Goal: Task Accomplishment & Management: Use online tool/utility

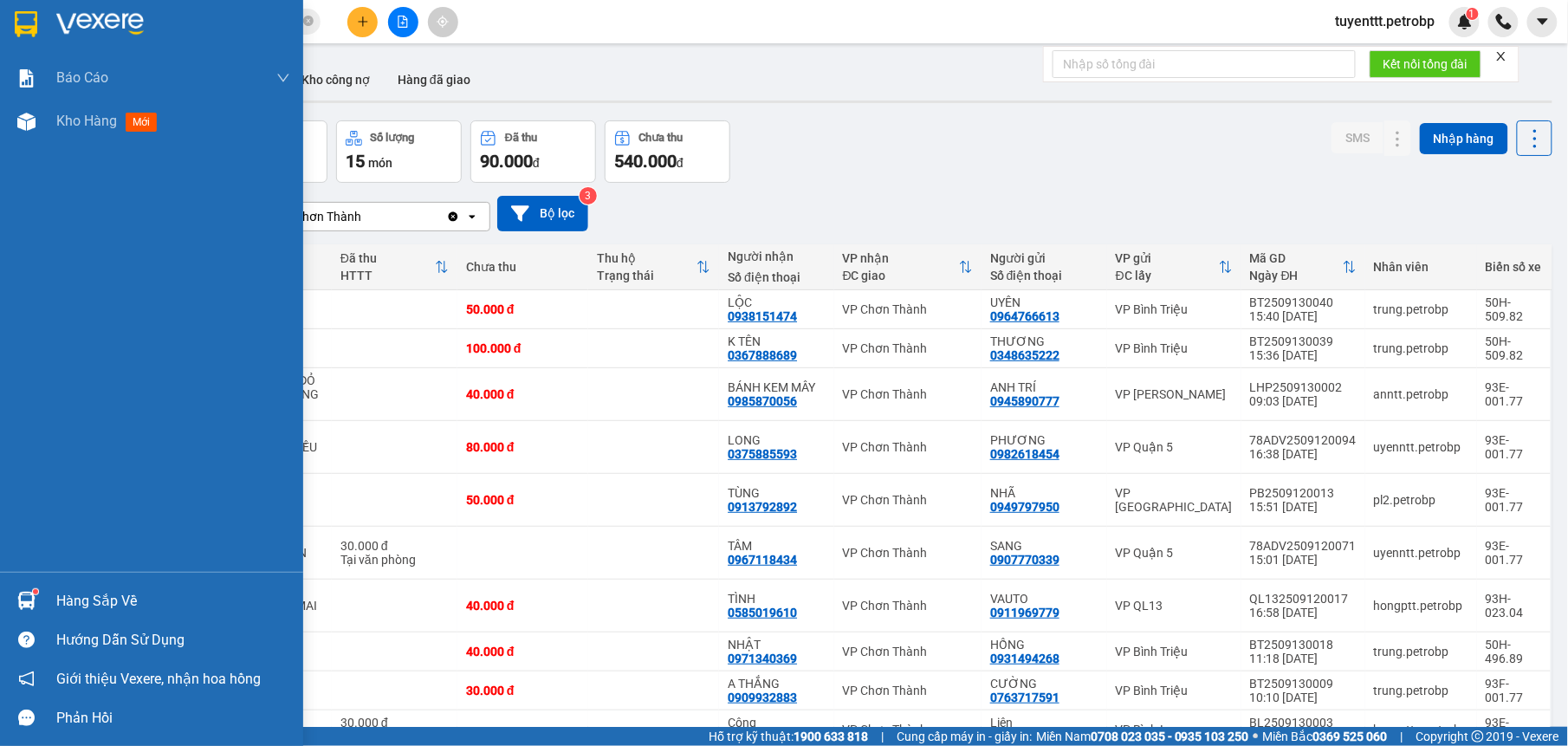
click at [32, 601] on img at bounding box center [27, 601] width 19 height 19
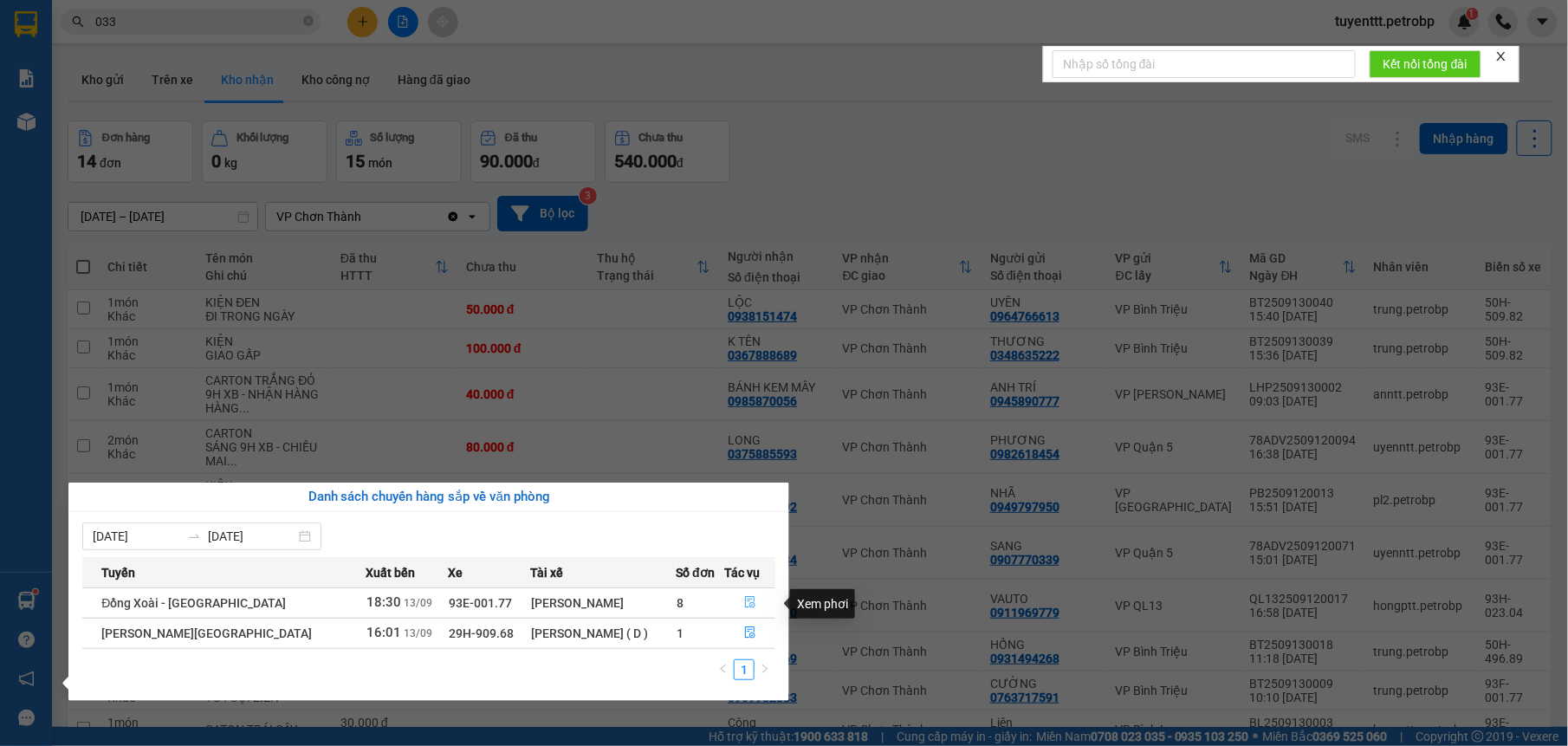
click at [745, 603] on icon "file-done" at bounding box center [751, 602] width 12 height 12
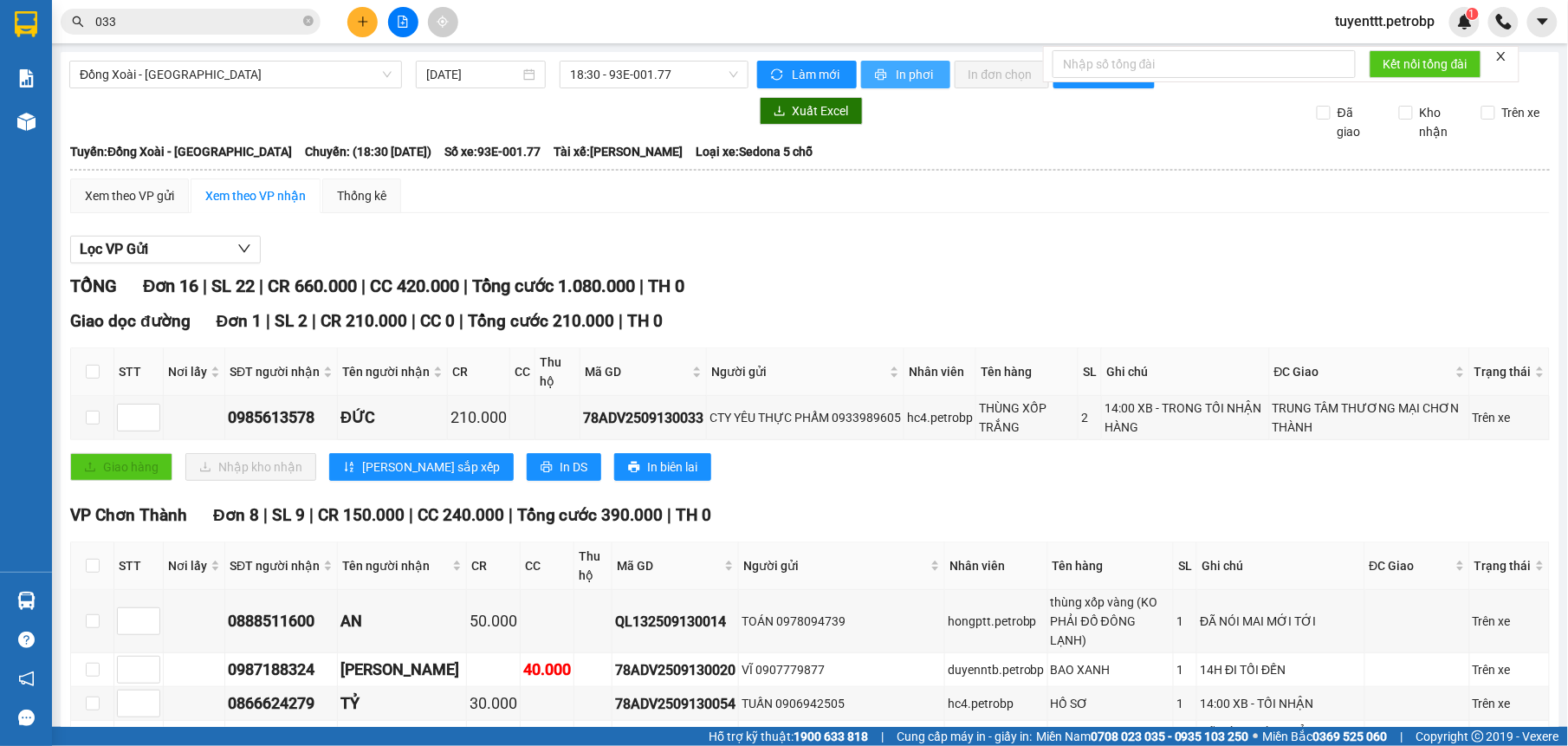
click at [909, 66] on span "In phơi" at bounding box center [916, 74] width 40 height 19
click at [91, 411] on input "checkbox" at bounding box center [93, 418] width 14 height 14
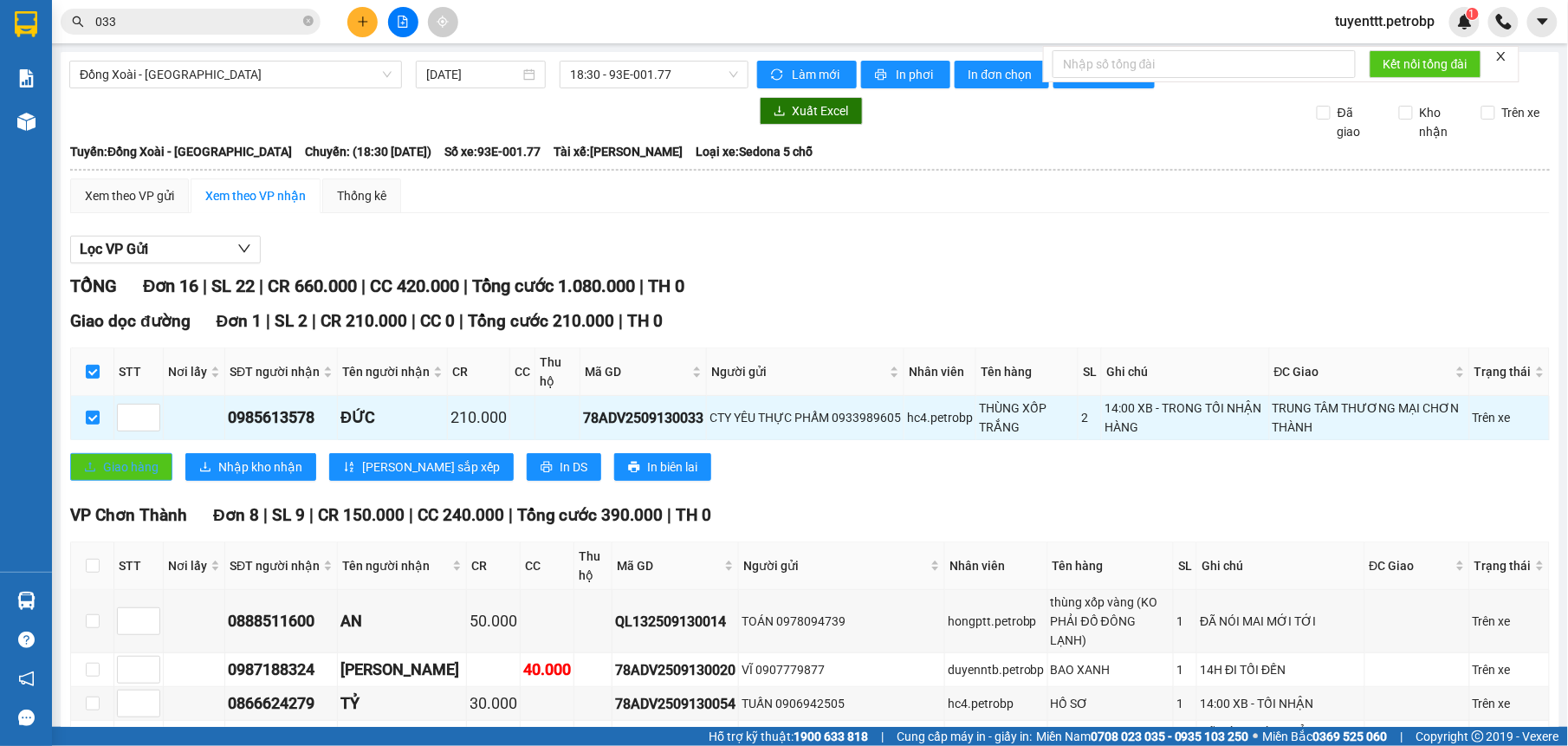
click at [97, 453] on button "Giao hàng" at bounding box center [121, 467] width 102 height 27
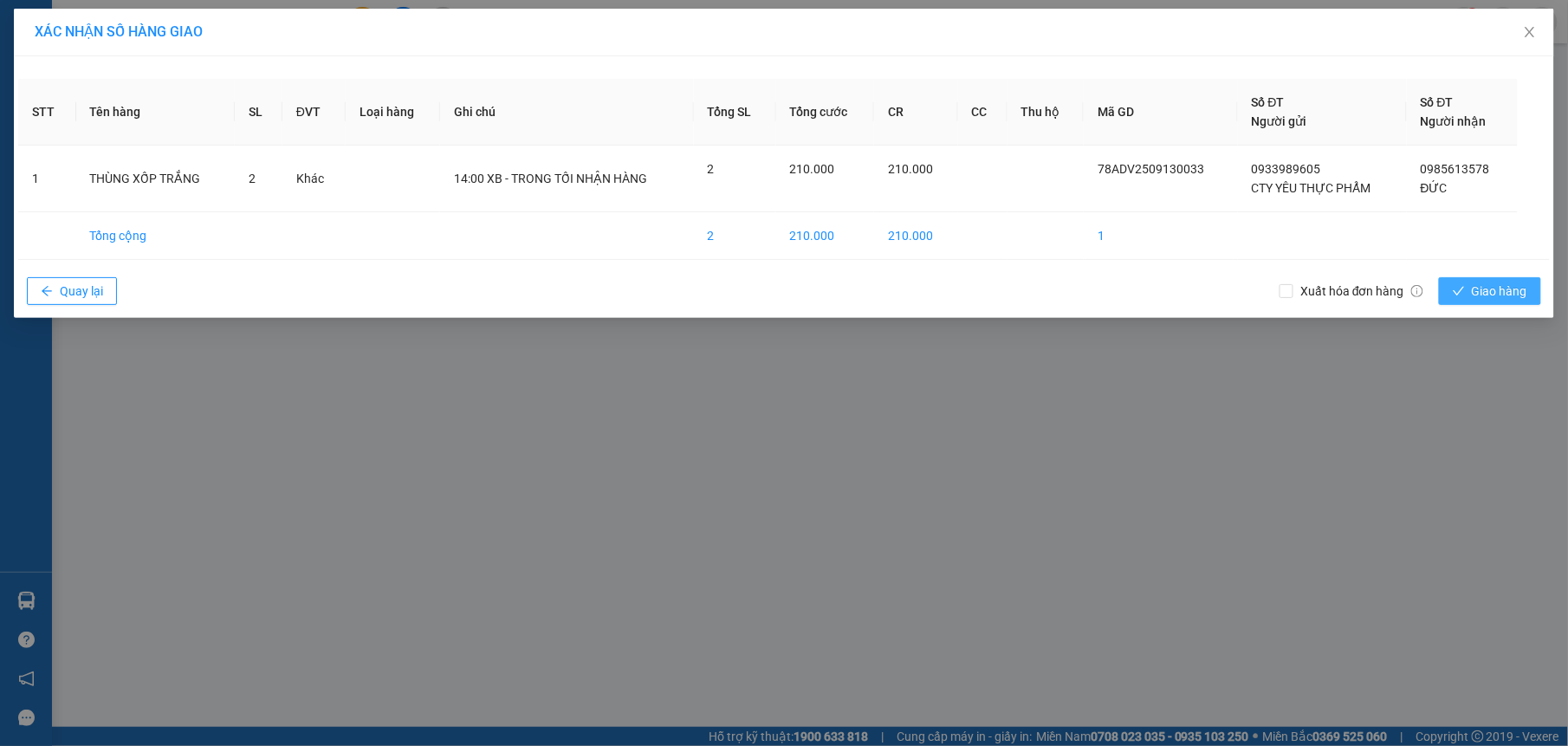
click at [1486, 291] on span "Giao hàng" at bounding box center [1500, 290] width 55 height 19
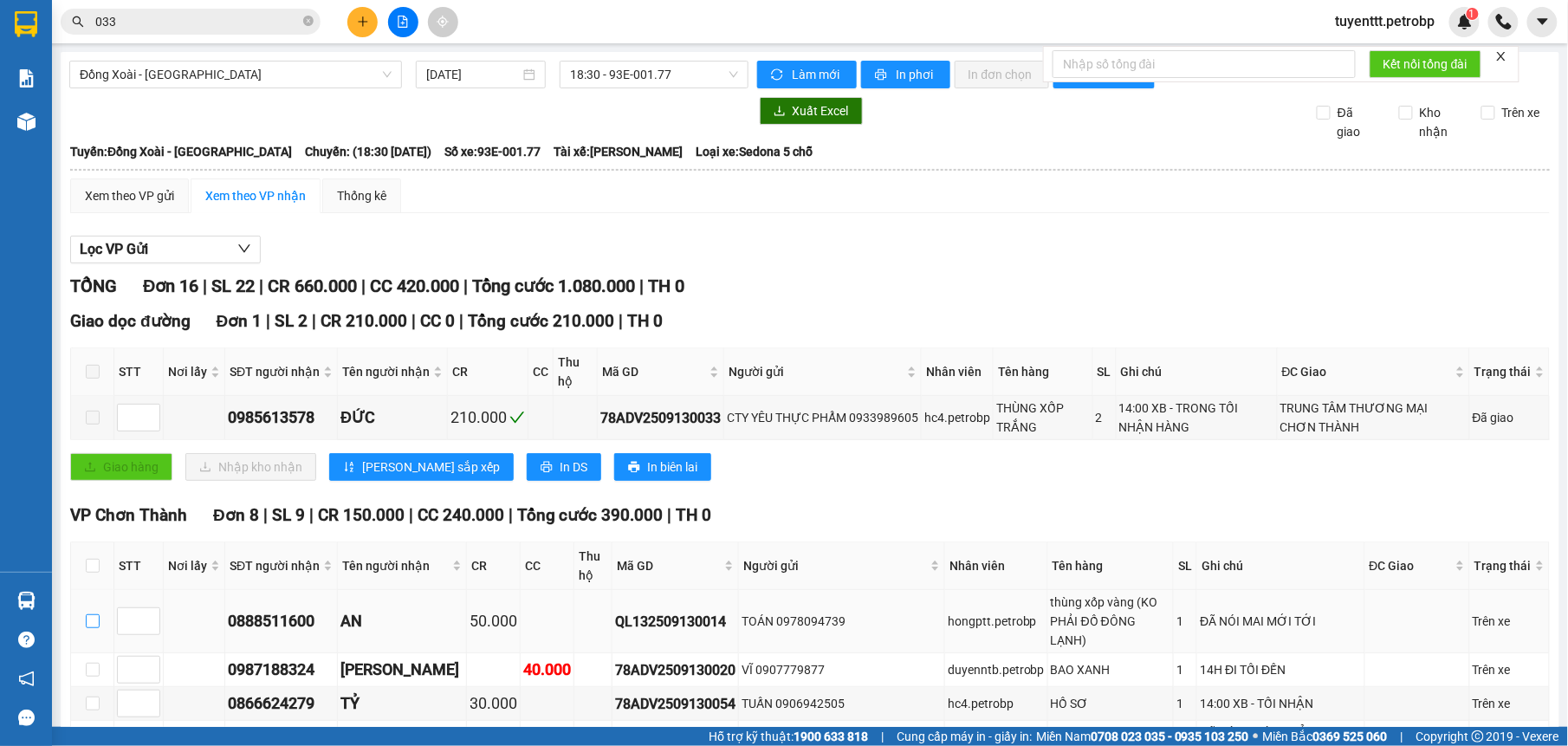
click at [89, 611] on label at bounding box center [93, 620] width 14 height 19
click at [89, 614] on input "checkbox" at bounding box center [93, 621] width 14 height 14
checkbox input "true"
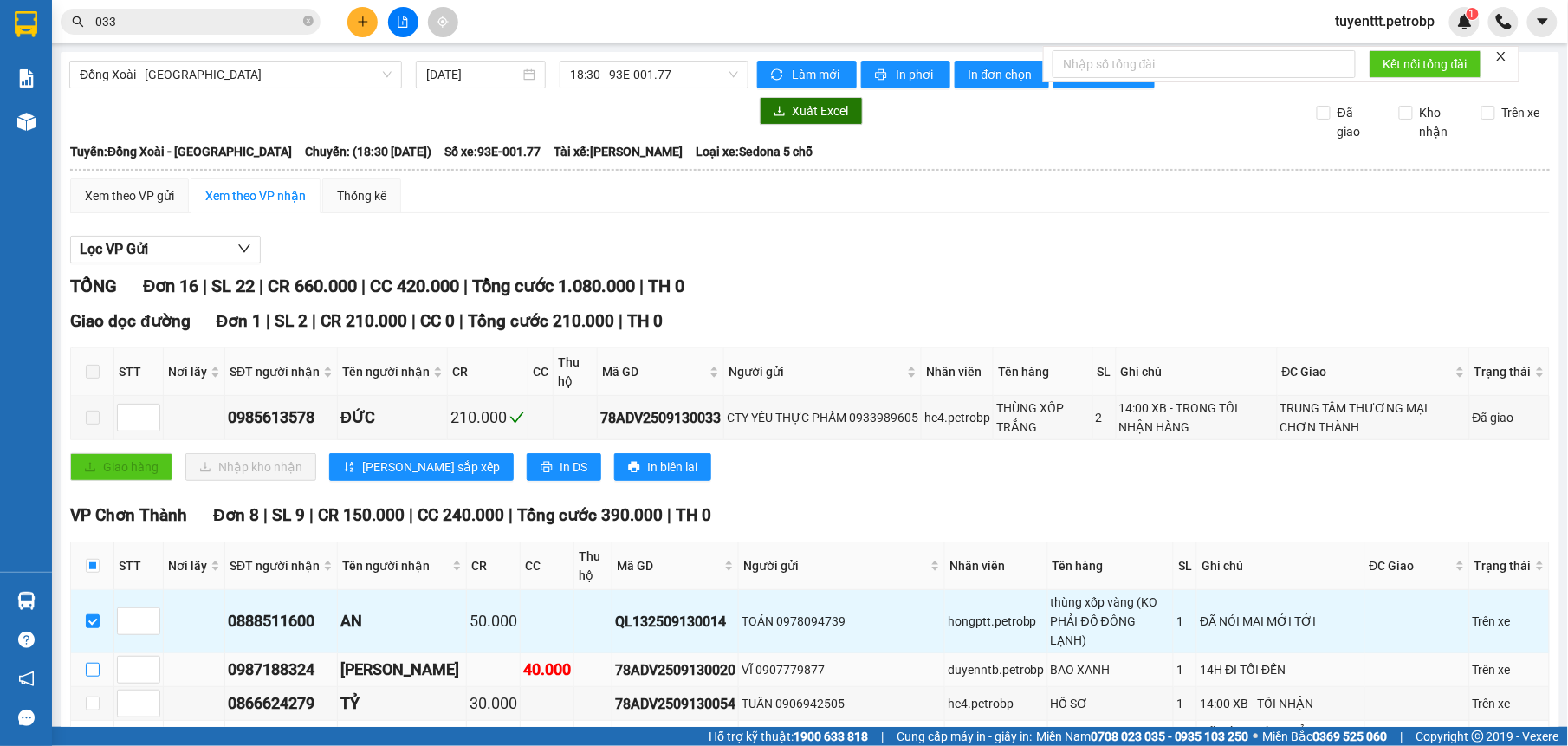
click at [91, 663] on input "checkbox" at bounding box center [93, 670] width 14 height 14
checkbox input "true"
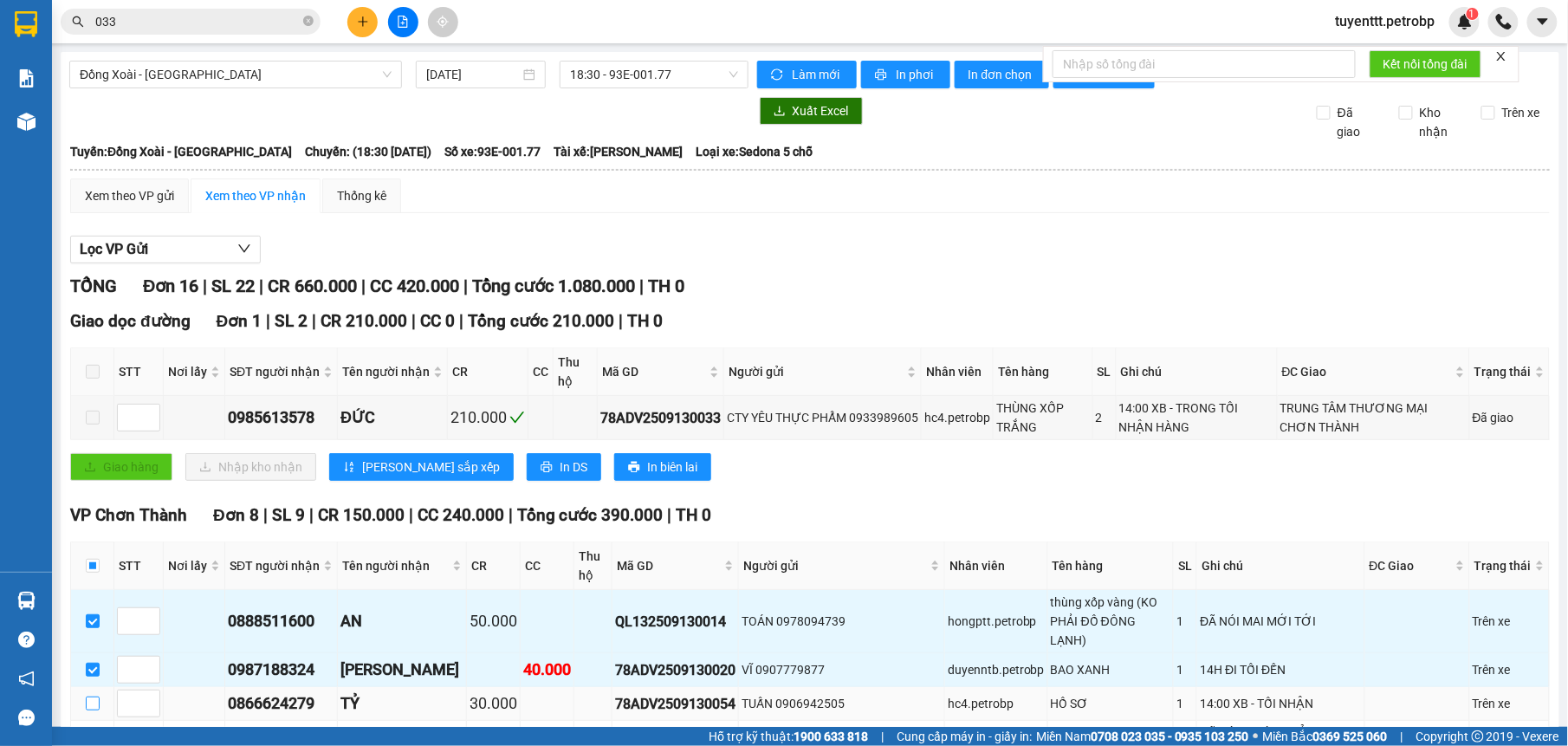
click at [86, 696] on input "checkbox" at bounding box center [93, 703] width 14 height 14
checkbox input "true"
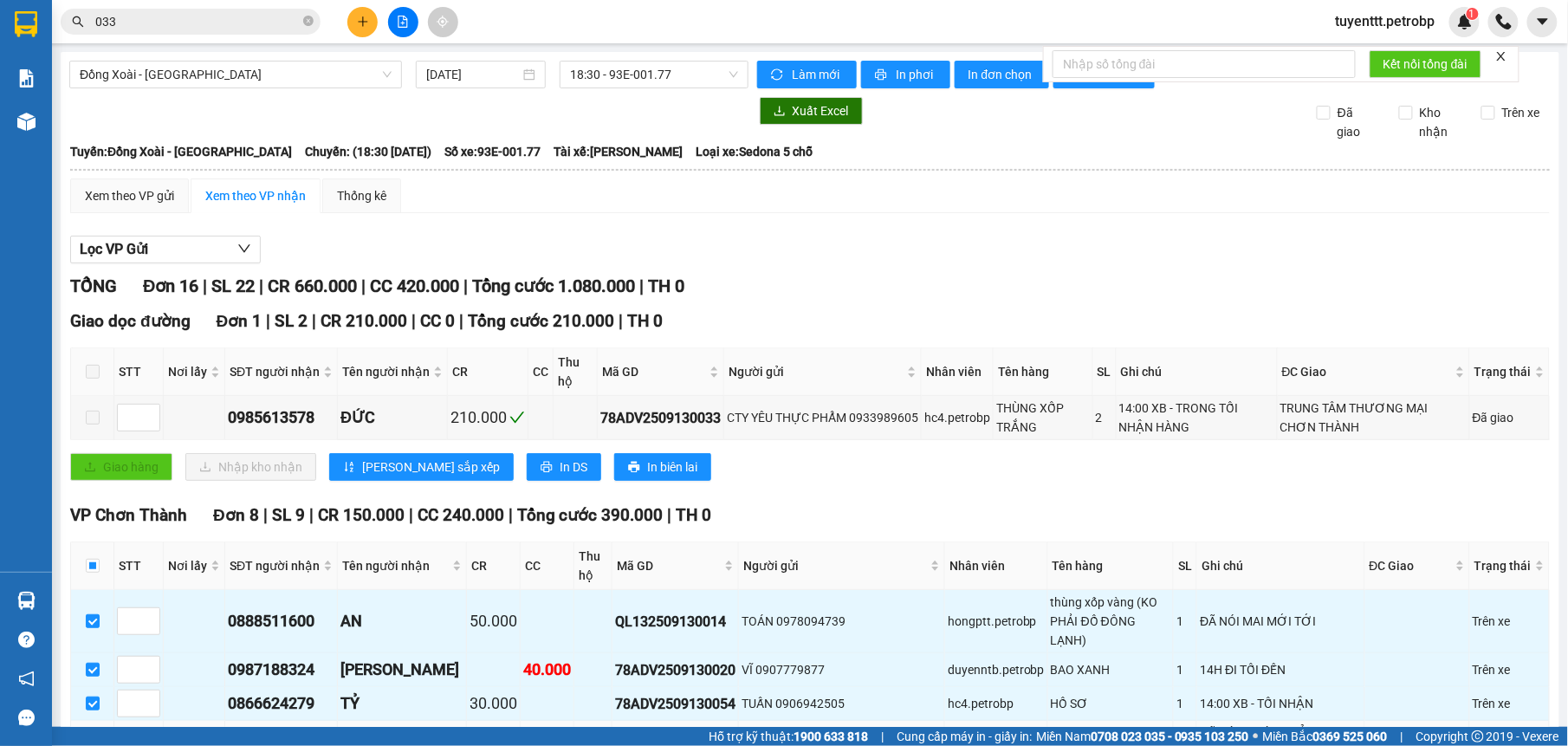
click at [91, 720] on td at bounding box center [92, 751] width 43 height 63
click at [95, 745] on input "checkbox" at bounding box center [93, 752] width 14 height 14
checkbox input "true"
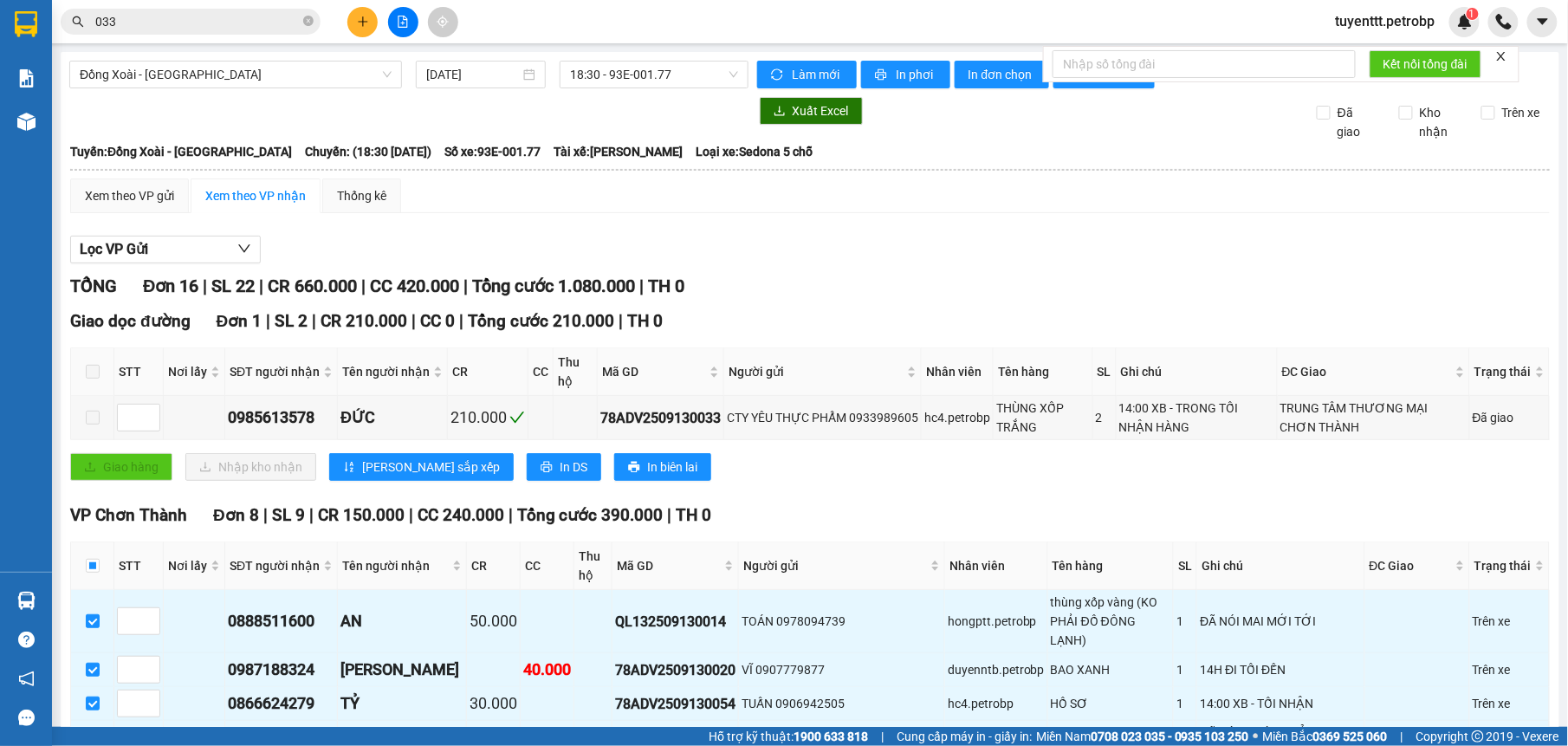
checkbox input "true"
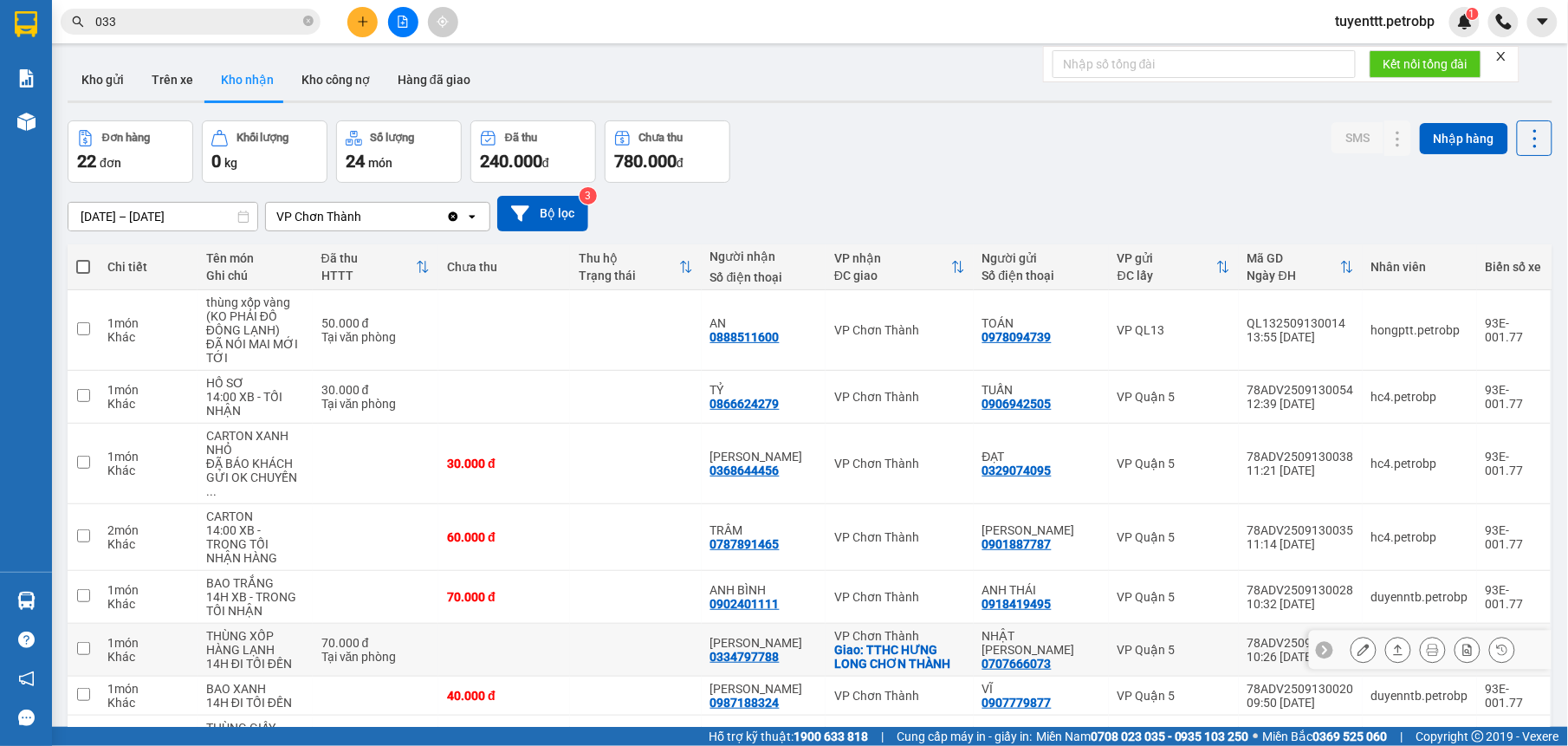
click at [682, 624] on td at bounding box center [635, 650] width 131 height 53
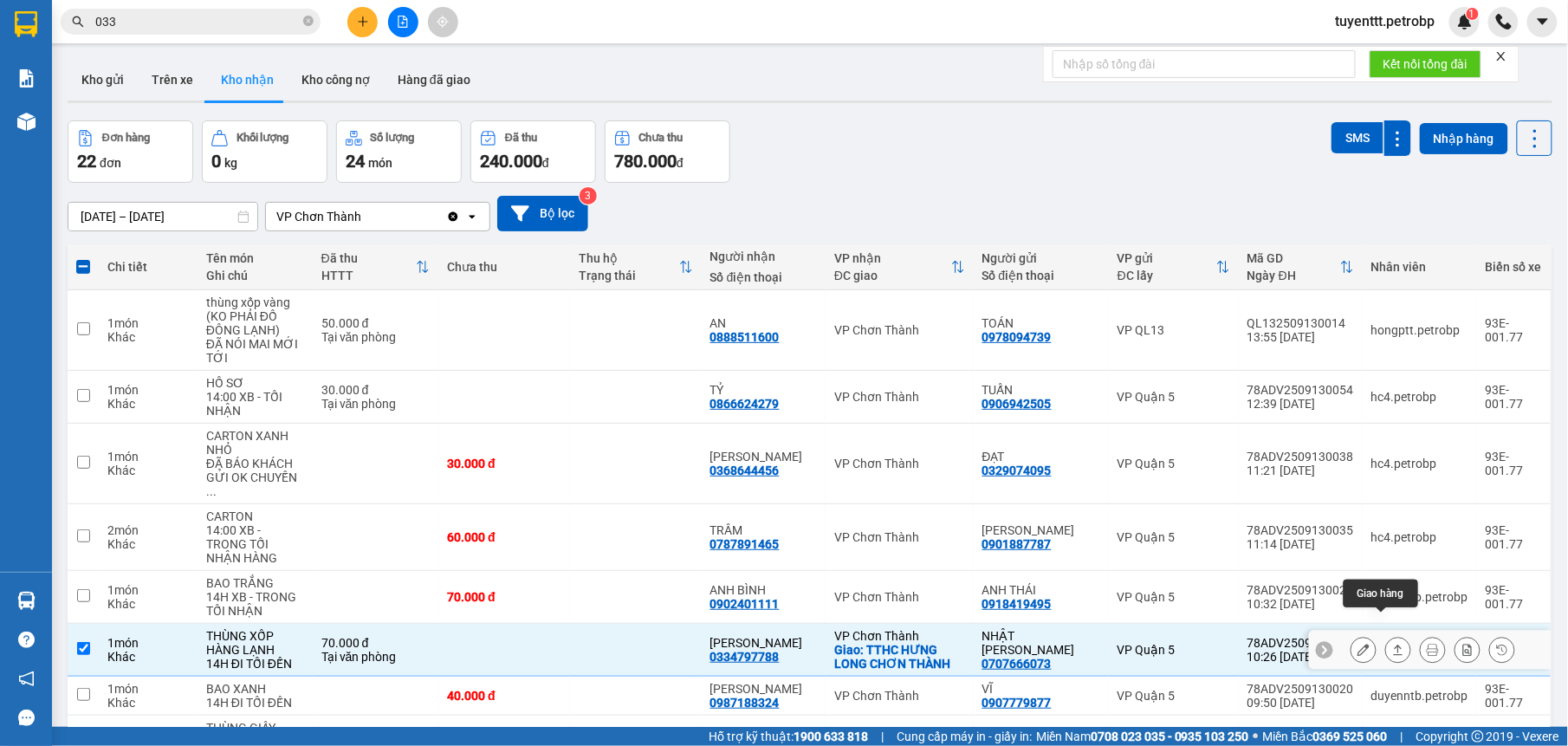
click at [1386, 635] on button at bounding box center [1398, 650] width 24 height 30
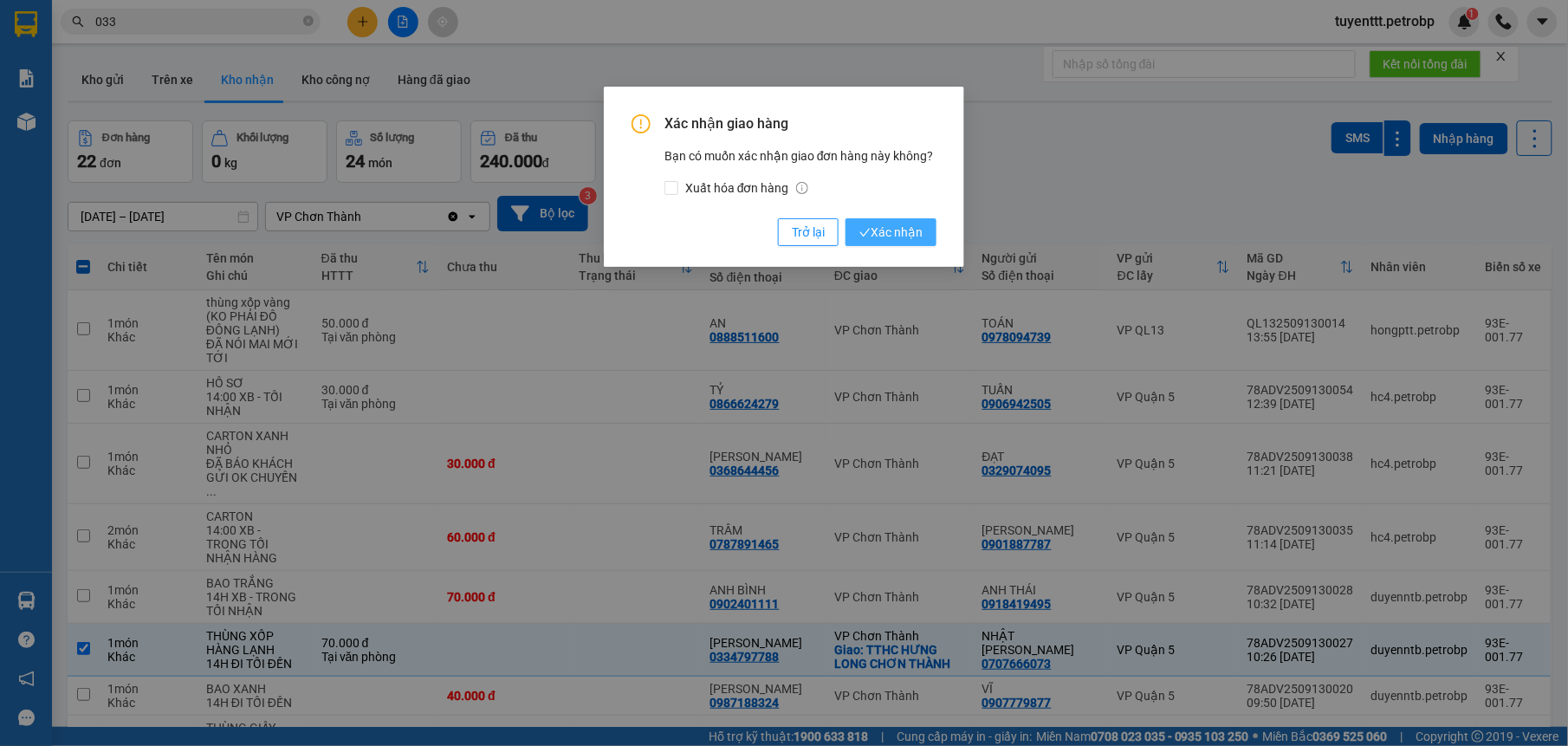
click at [857, 225] on button "Xác nhận" at bounding box center [891, 232] width 91 height 27
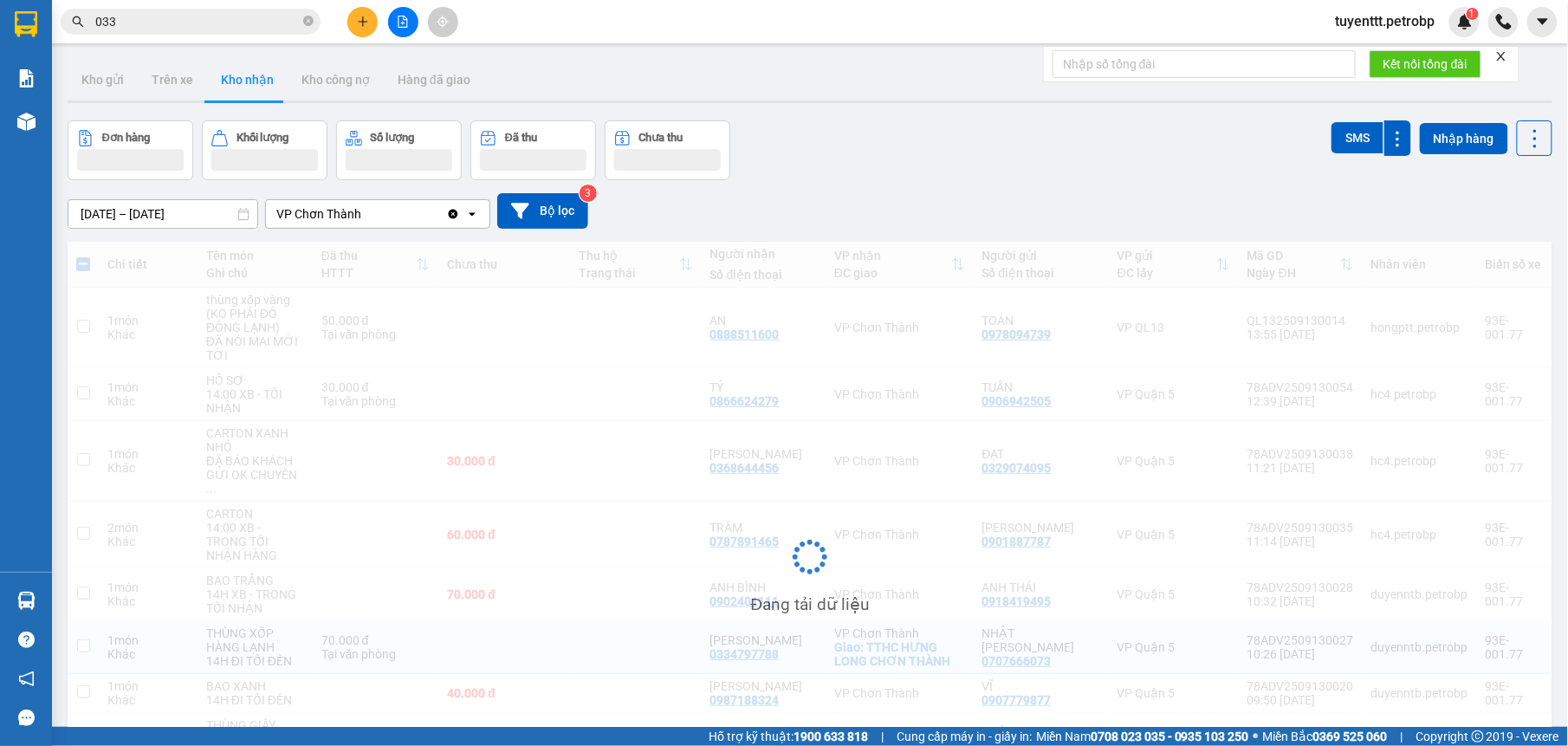
checkbox input "false"
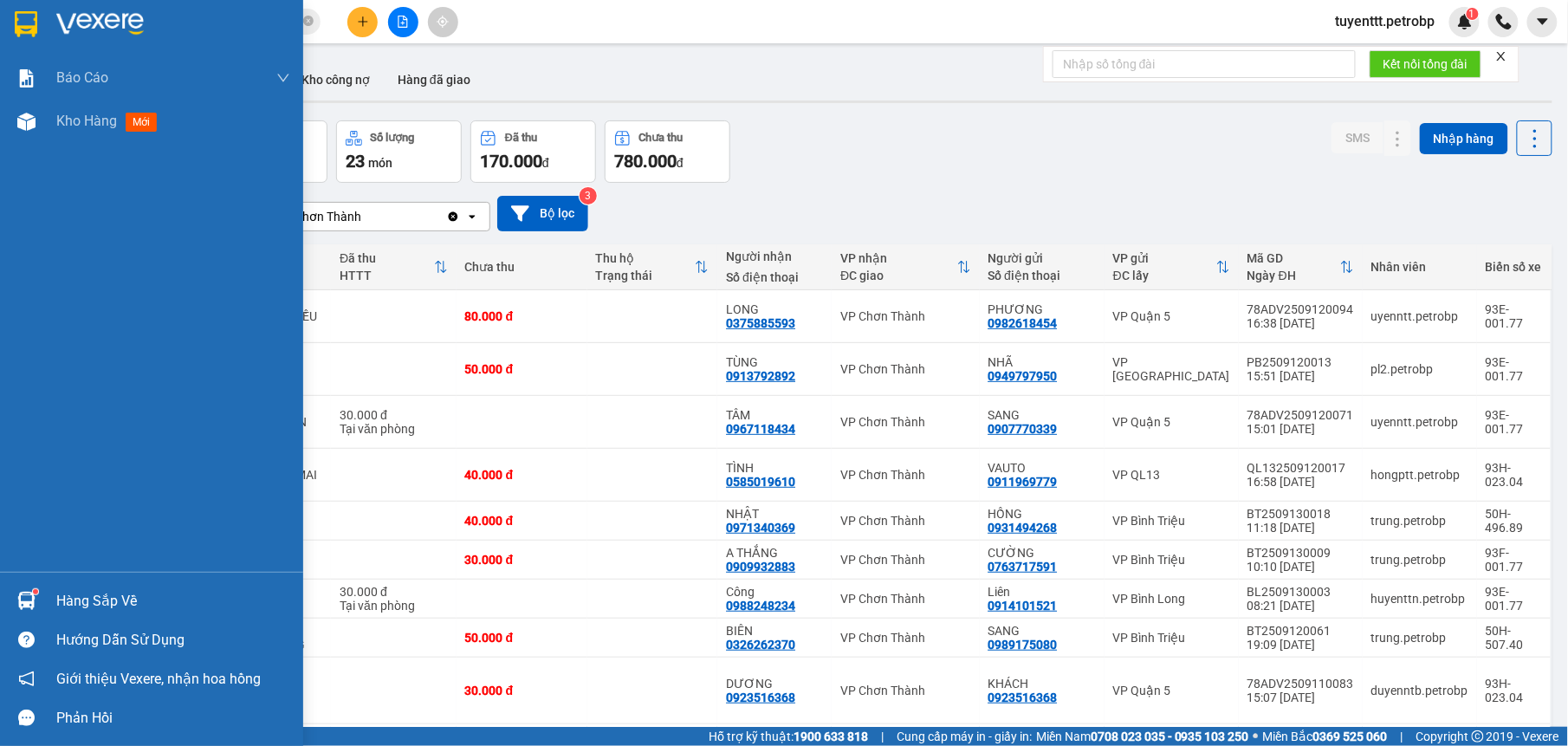
click at [28, 587] on div at bounding box center [27, 601] width 30 height 30
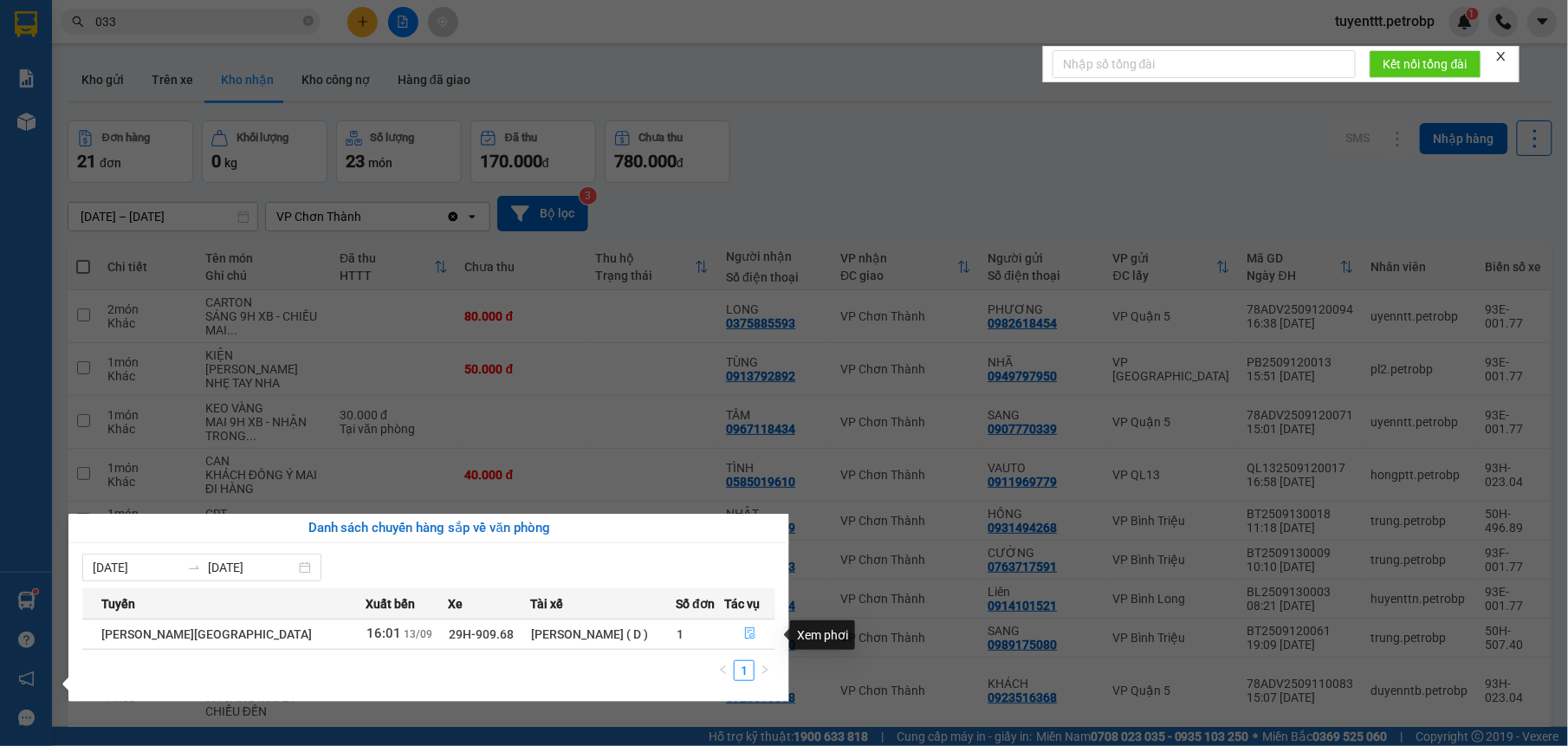
click at [736, 629] on button "button" at bounding box center [750, 633] width 50 height 27
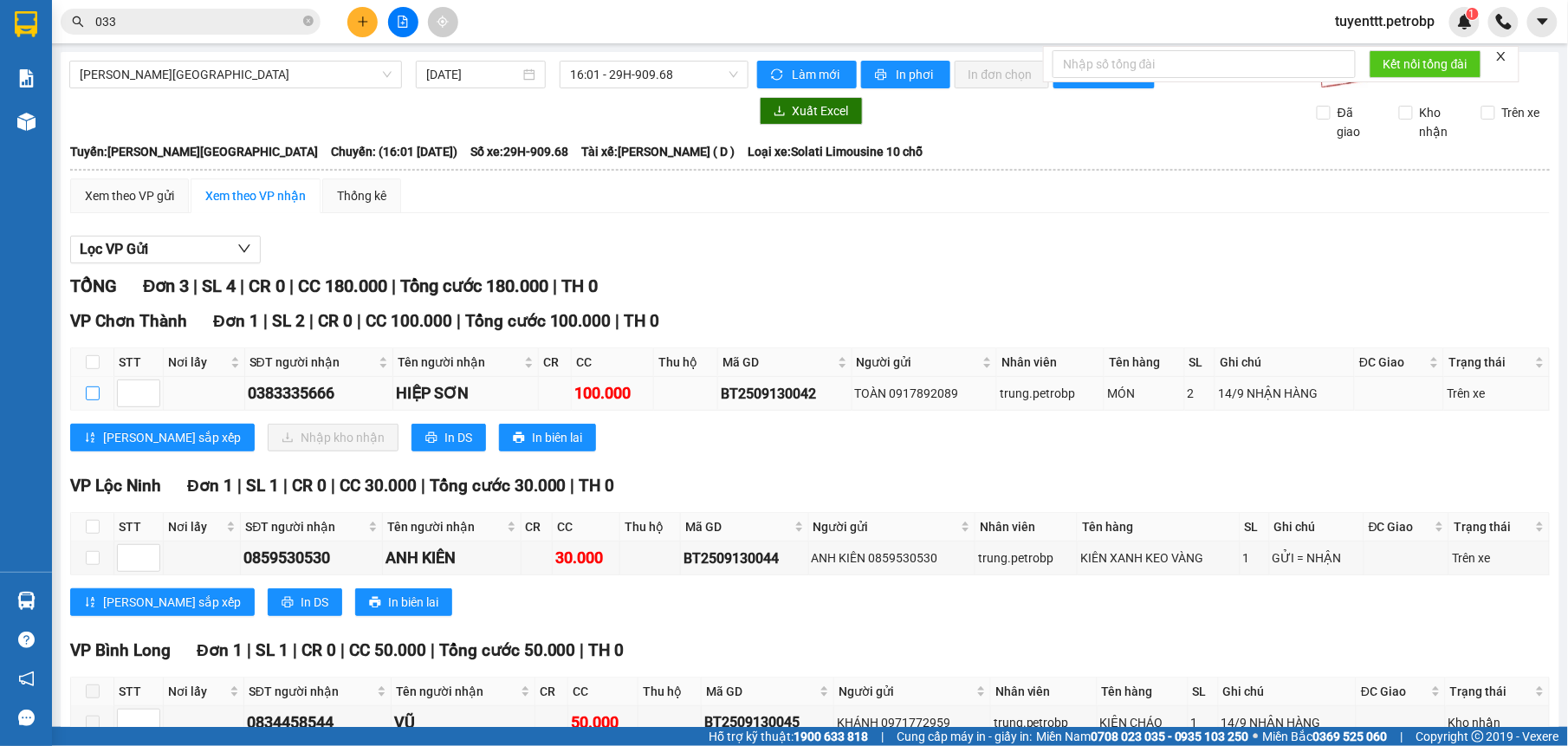
click at [94, 397] on input "checkbox" at bounding box center [93, 393] width 14 height 14
checkbox input "true"
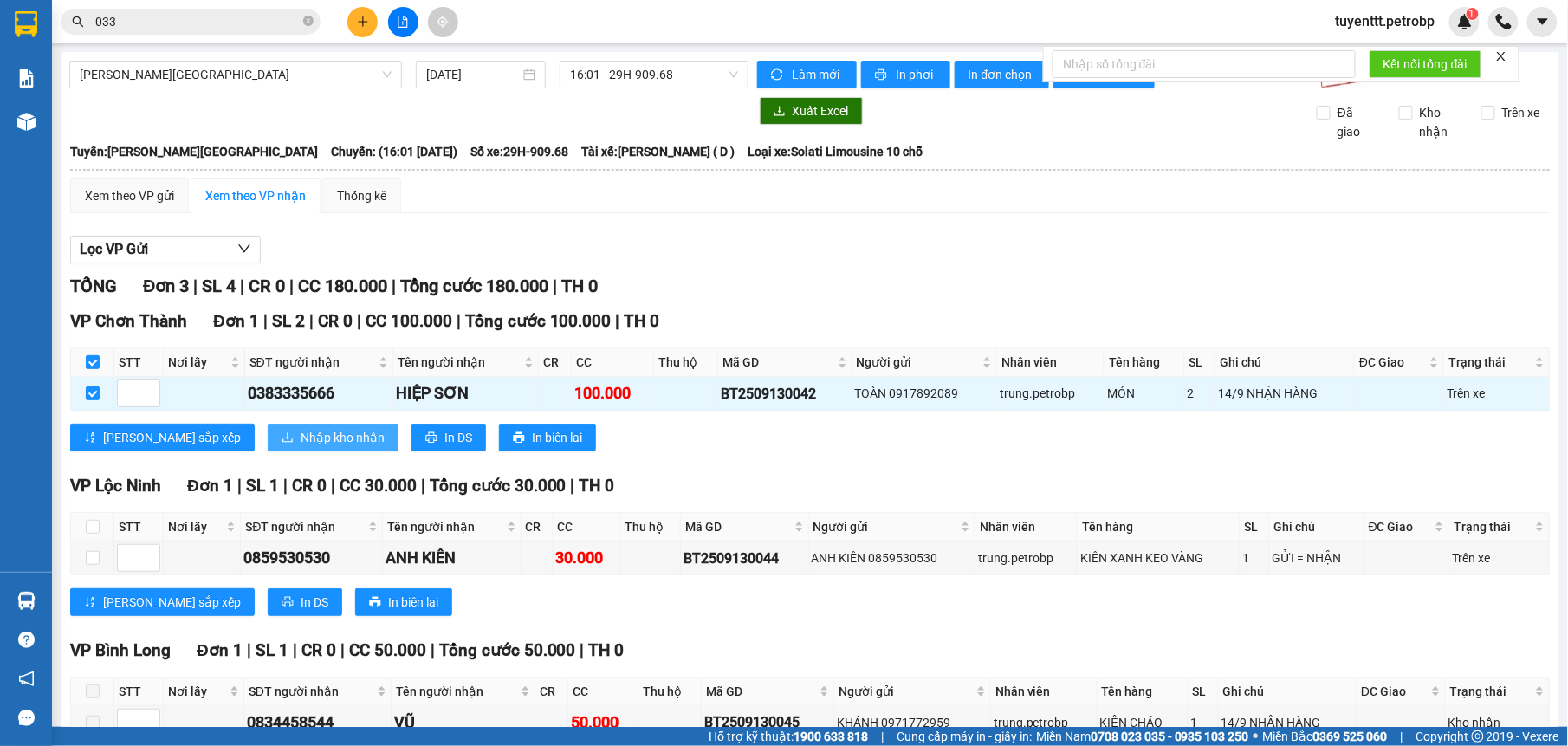
click at [301, 436] on span "Nhập kho nhận" at bounding box center [343, 436] width 84 height 19
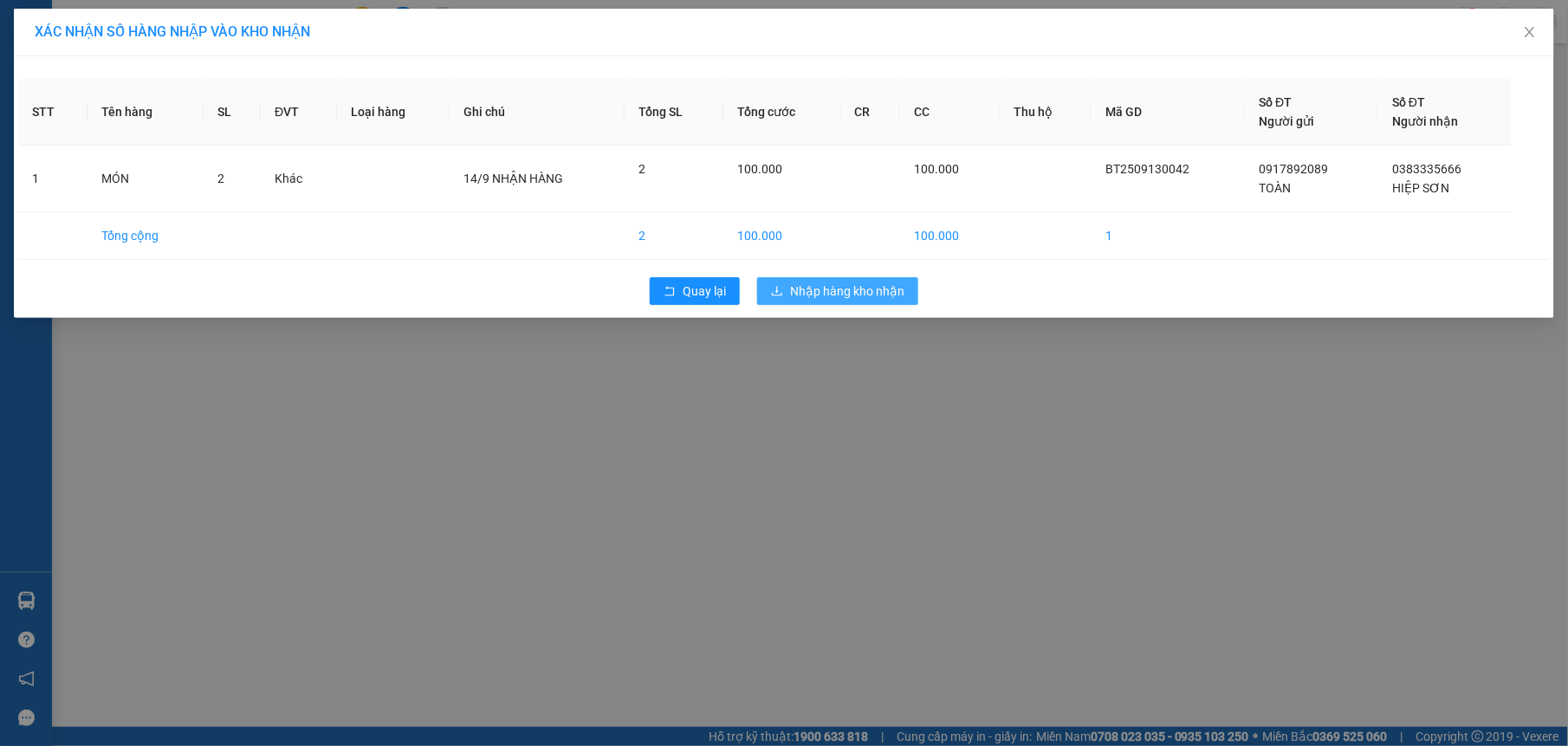
click at [871, 295] on span "Nhập hàng kho nhận" at bounding box center [847, 290] width 114 height 19
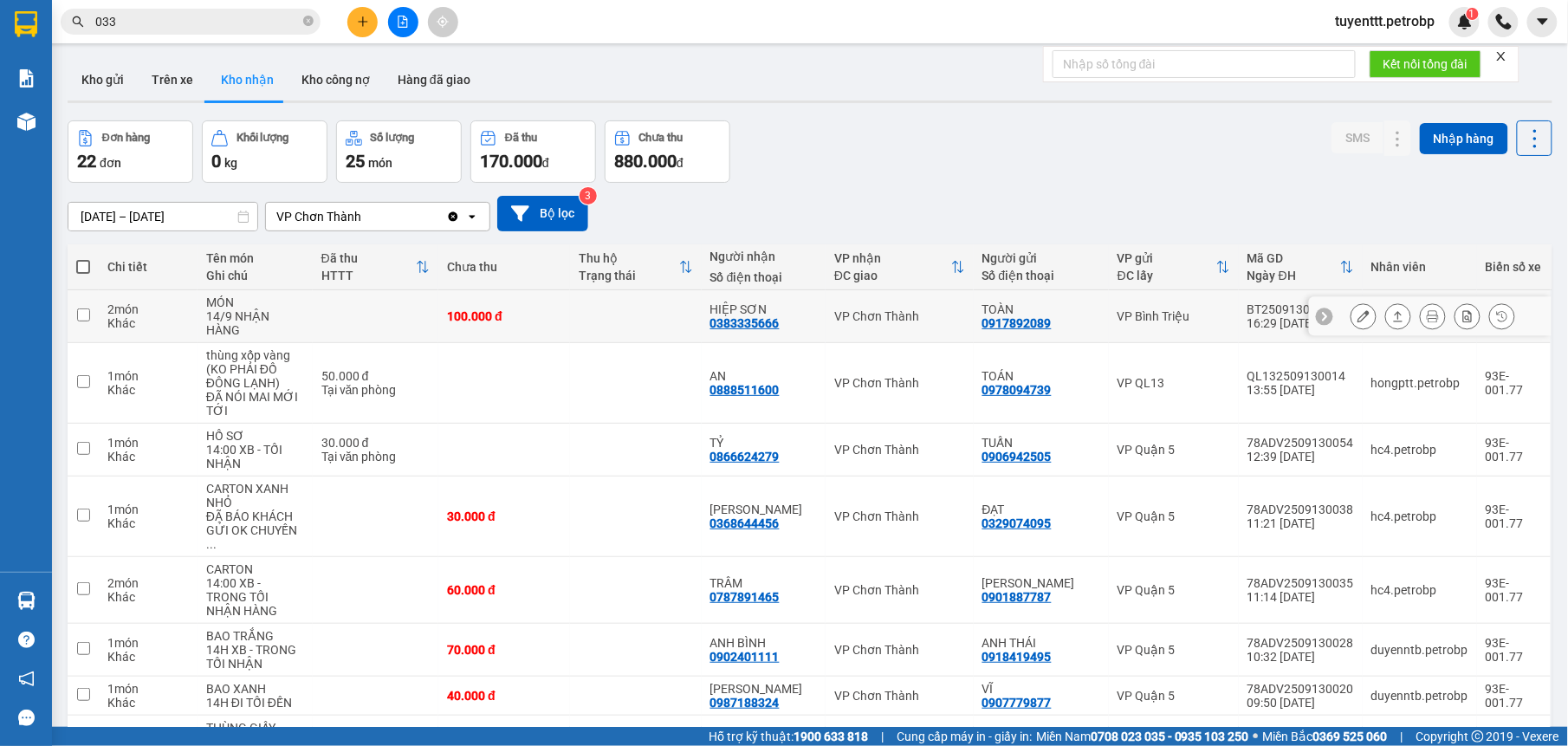
drag, startPoint x: 712, startPoint y: 218, endPoint x: 784, endPoint y: 216, distance: 72.0
click at [784, 290] on td "HIỆP SƠN 0383335666" at bounding box center [764, 317] width 124 height 53
checkbox input "true"
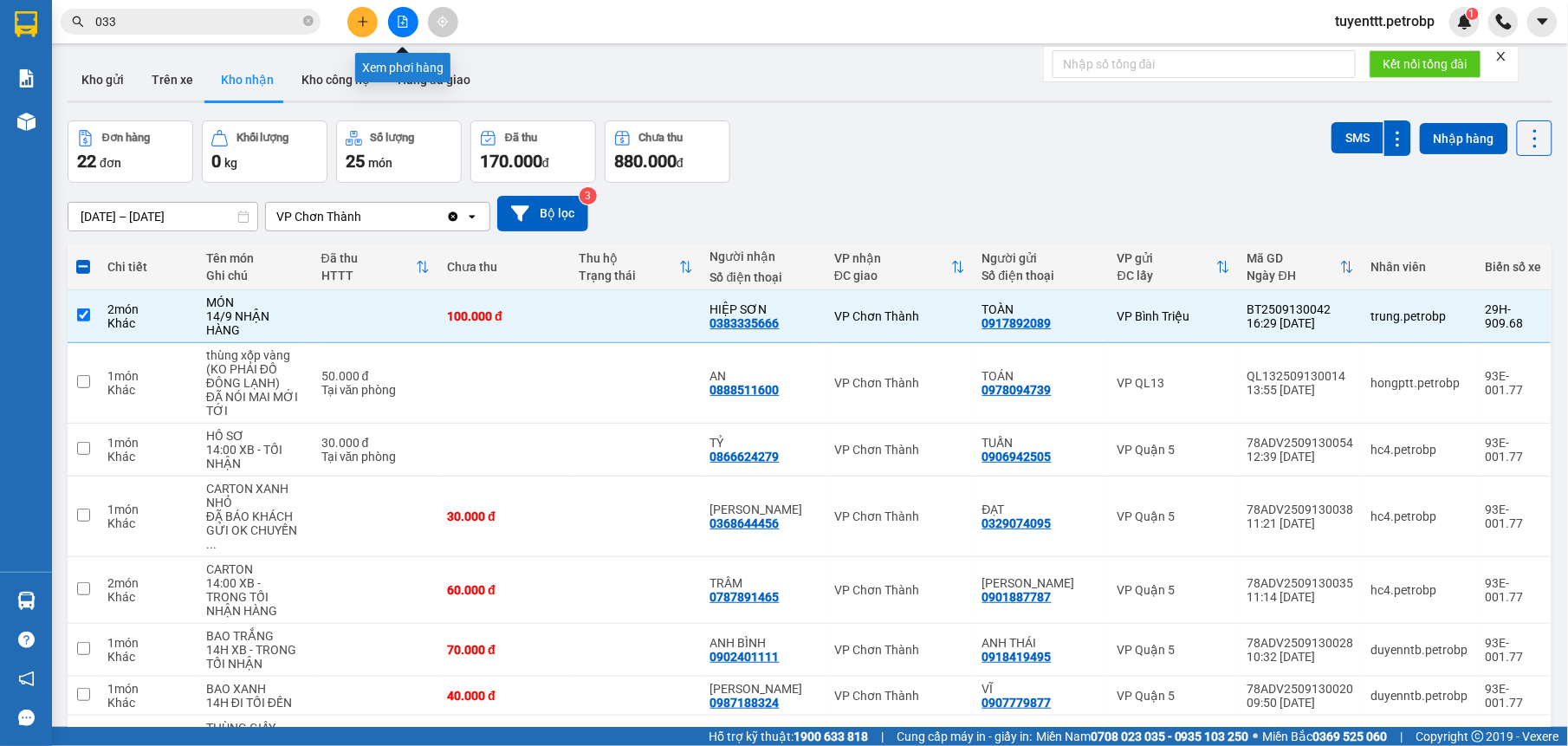
click at [406, 27] on button at bounding box center [403, 22] width 30 height 30
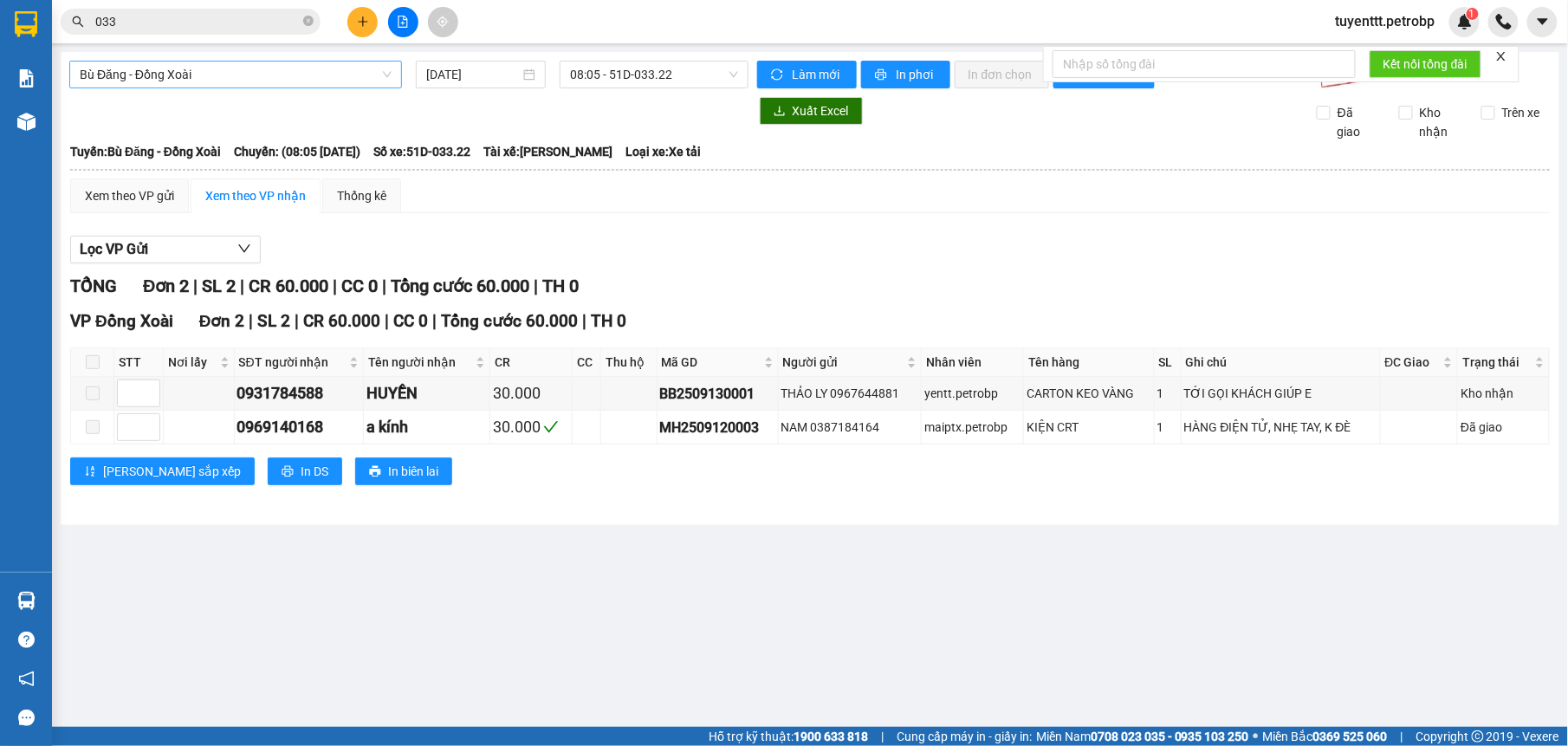
click at [219, 77] on span "Bù Đăng - Đồng Xoài" at bounding box center [235, 74] width 311 height 26
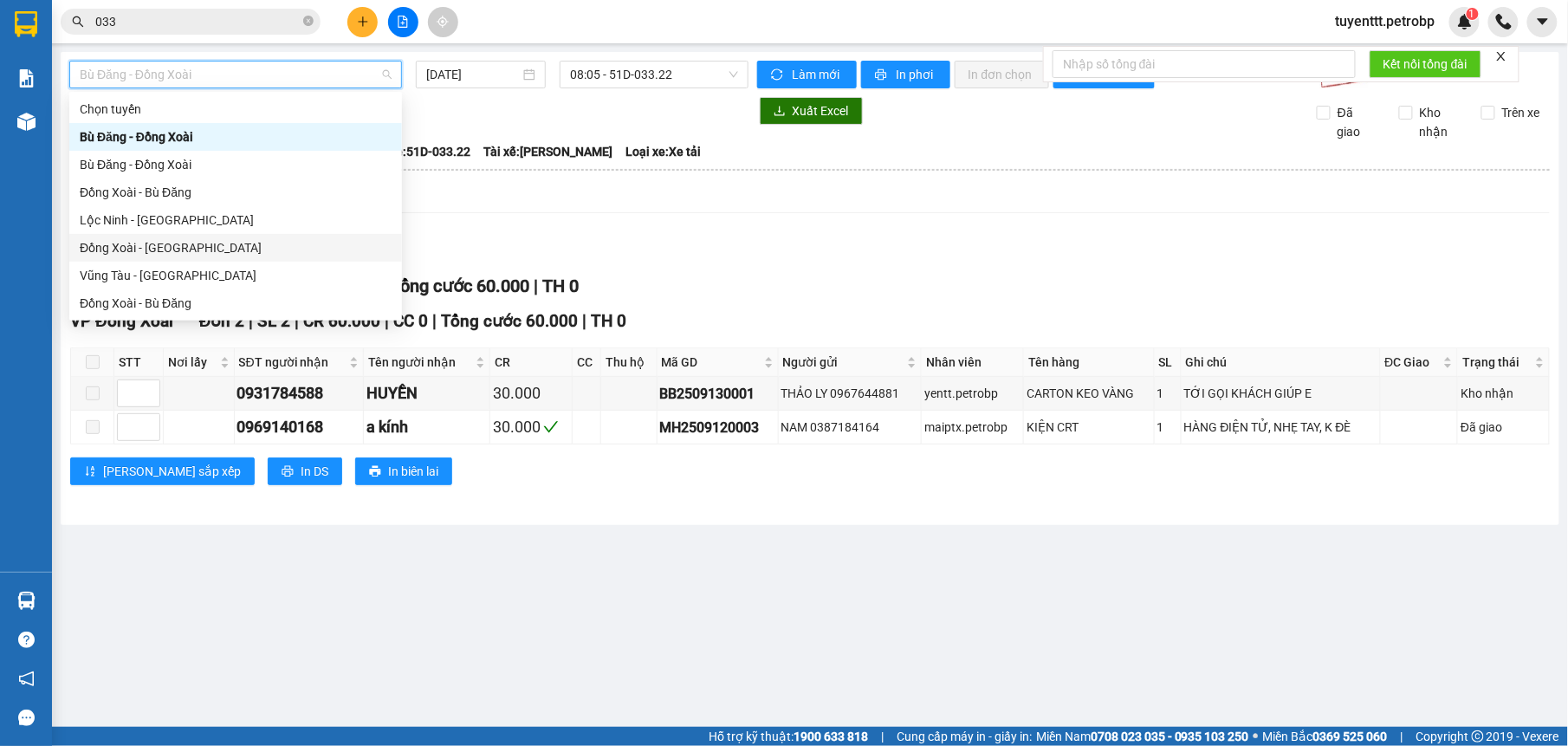
click at [138, 246] on div "Đồng Xoài - [GEOGRAPHIC_DATA]" at bounding box center [235, 247] width 311 height 19
type input "[DATE]"
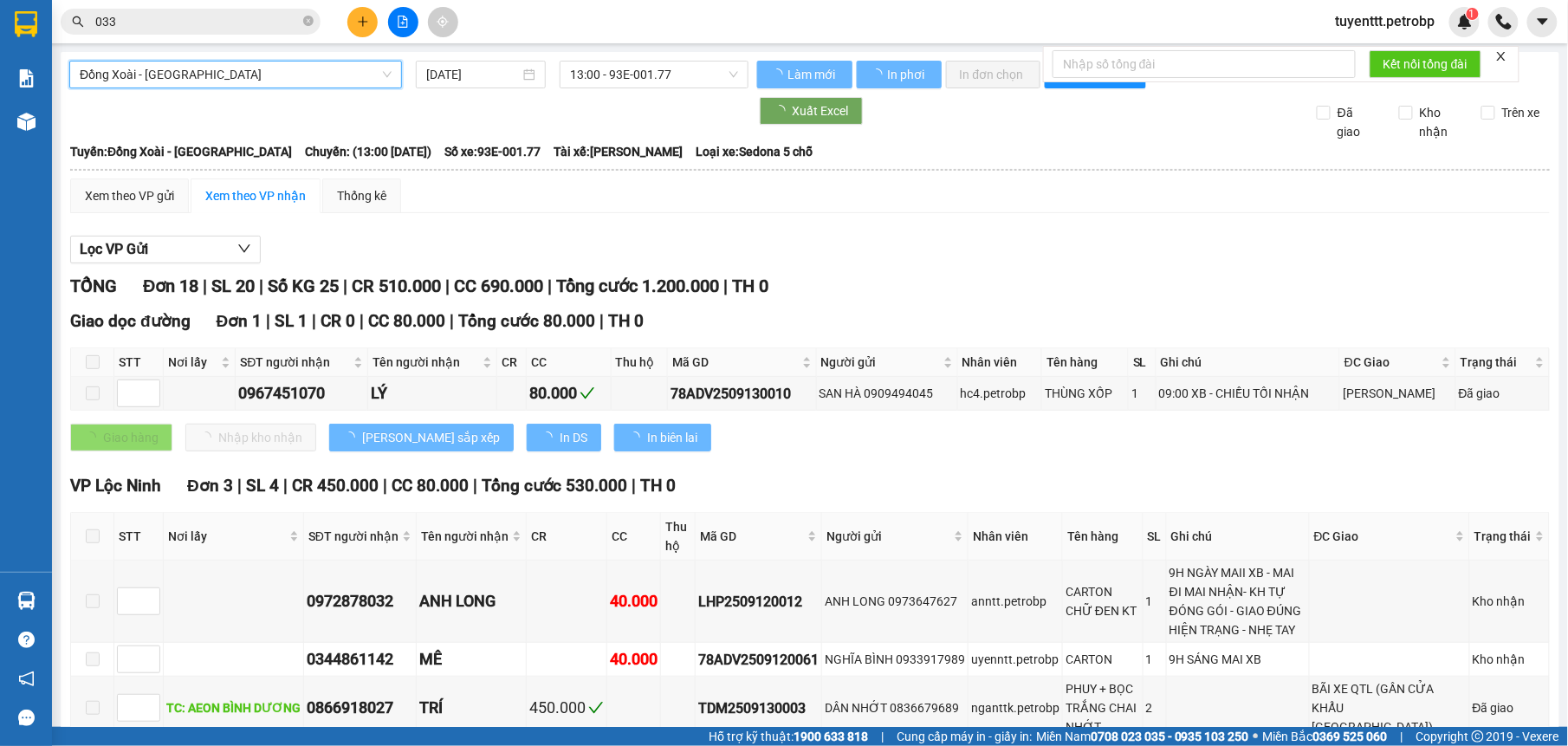
click at [682, 78] on span "13:00 - 93E-001.77" at bounding box center [653, 74] width 167 height 26
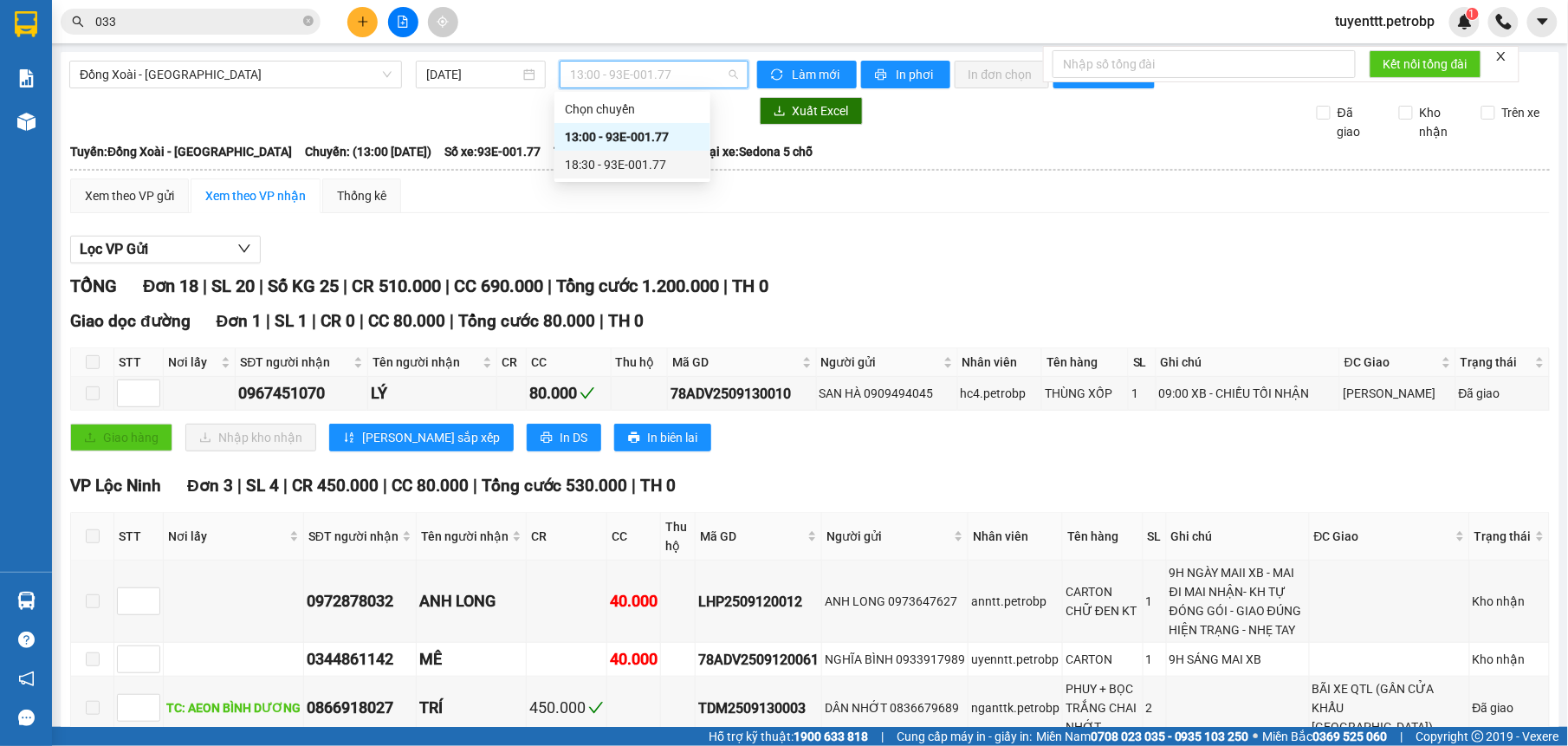
click at [639, 160] on div "18:30 - 93E-001.77" at bounding box center [633, 164] width 135 height 19
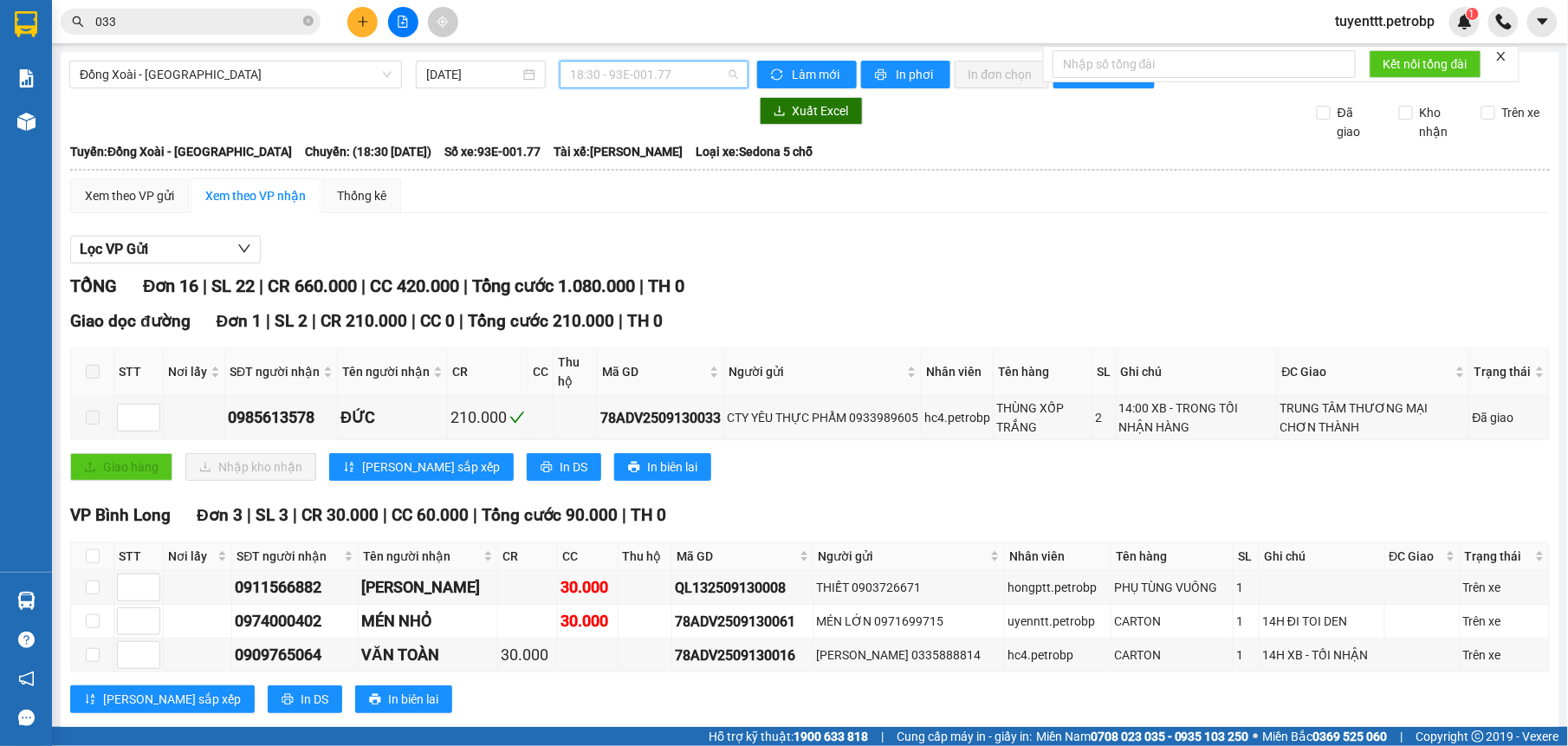
click at [600, 67] on span "18:30 - 93E-001.77" at bounding box center [653, 74] width 167 height 26
click at [274, 71] on span "Đồng Xoài - [GEOGRAPHIC_DATA]" at bounding box center [235, 74] width 311 height 26
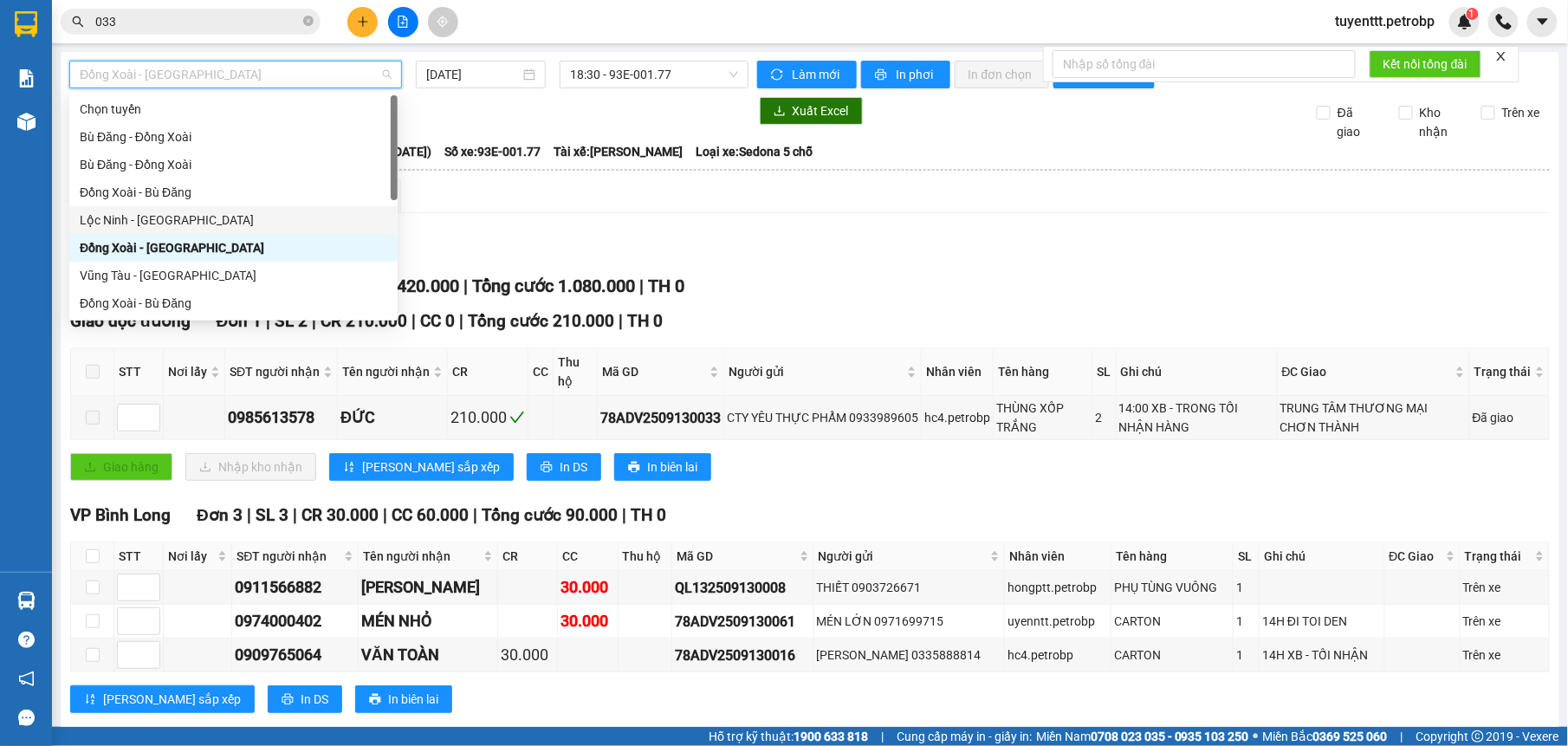
click at [131, 222] on div "Lộc Ninh - [GEOGRAPHIC_DATA]" at bounding box center [233, 219] width 308 height 19
type input "[DATE]"
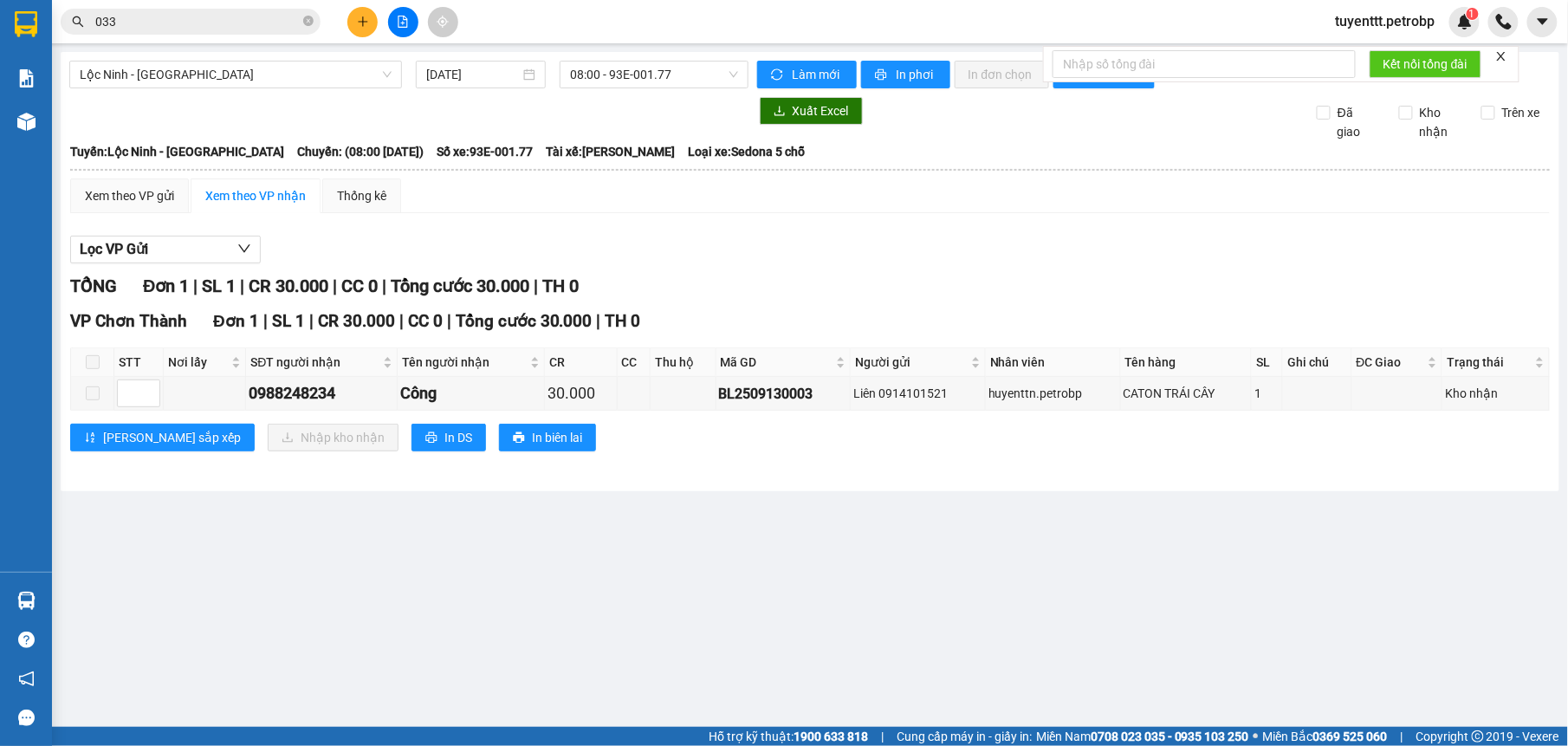
click at [641, 54] on div "Lộc Ninh - [GEOGRAPHIC_DATA] [DATE] 08:00 - 93E-001.77 Làm mới In phơi In đơn c…" at bounding box center [809, 271] width 1499 height 439
click at [631, 74] on span "08:00 - 93E-001.77" at bounding box center [653, 74] width 167 height 26
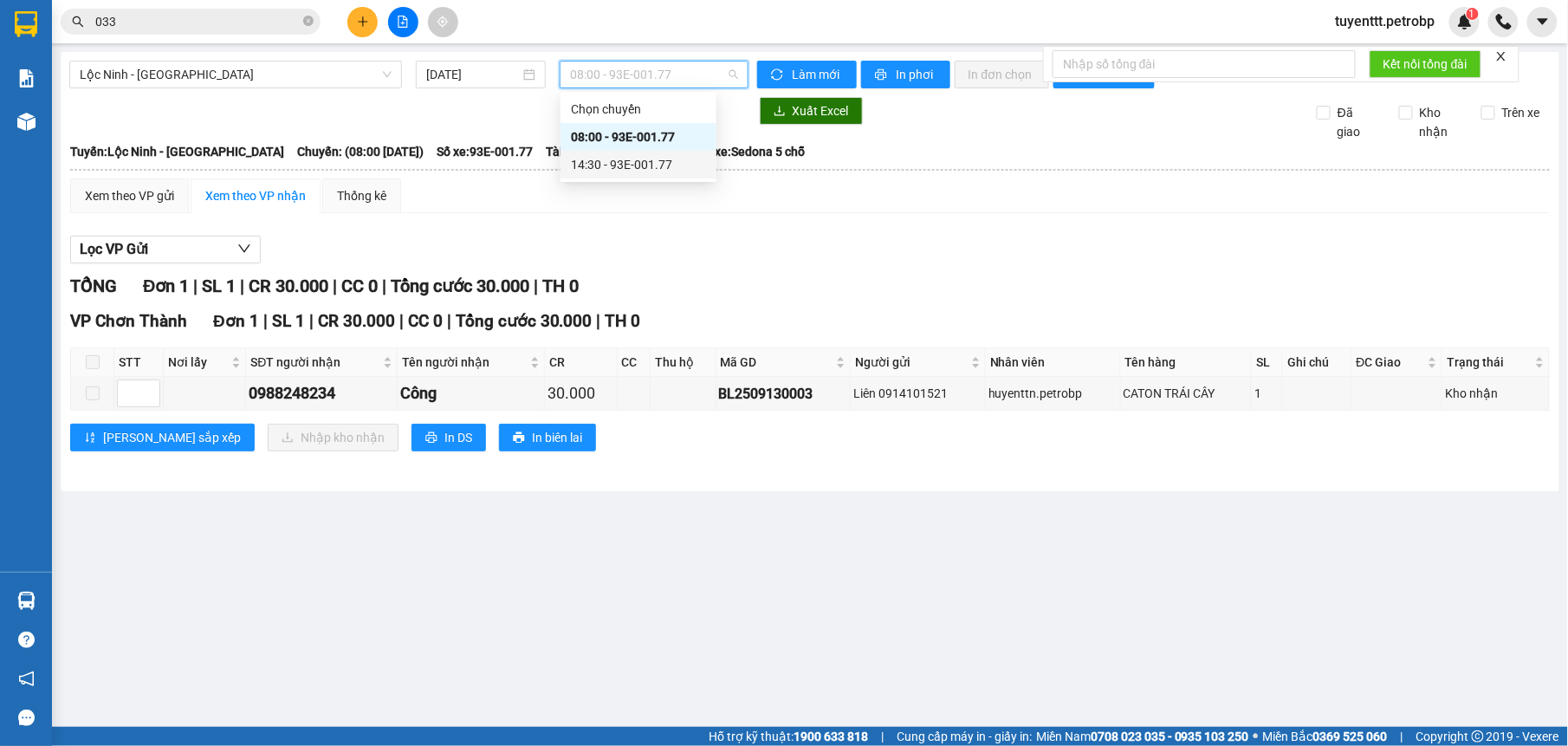
click at [636, 153] on div "14:30 - 93E-001.77" at bounding box center [639, 164] width 156 height 27
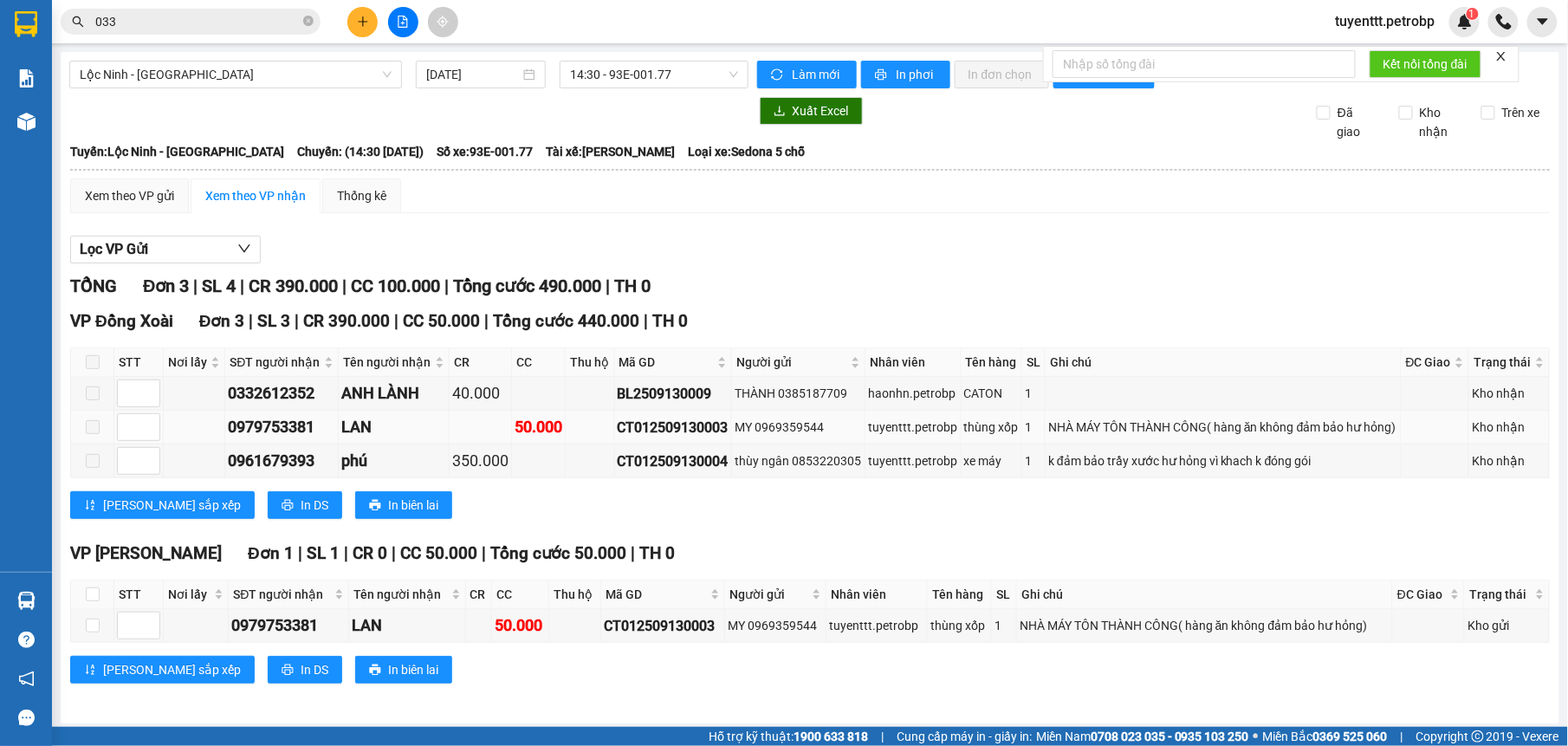
drag, startPoint x: 610, startPoint y: 414, endPoint x: 724, endPoint y: 420, distance: 114.2
click at [724, 420] on td "CT012509130003" at bounding box center [674, 428] width 118 height 34
drag, startPoint x: 724, startPoint y: 420, endPoint x: 711, endPoint y: 416, distance: 13.6
click at [312, 21] on icon "close-circle" at bounding box center [309, 21] width 11 height 11
paste input "CT012509130003"
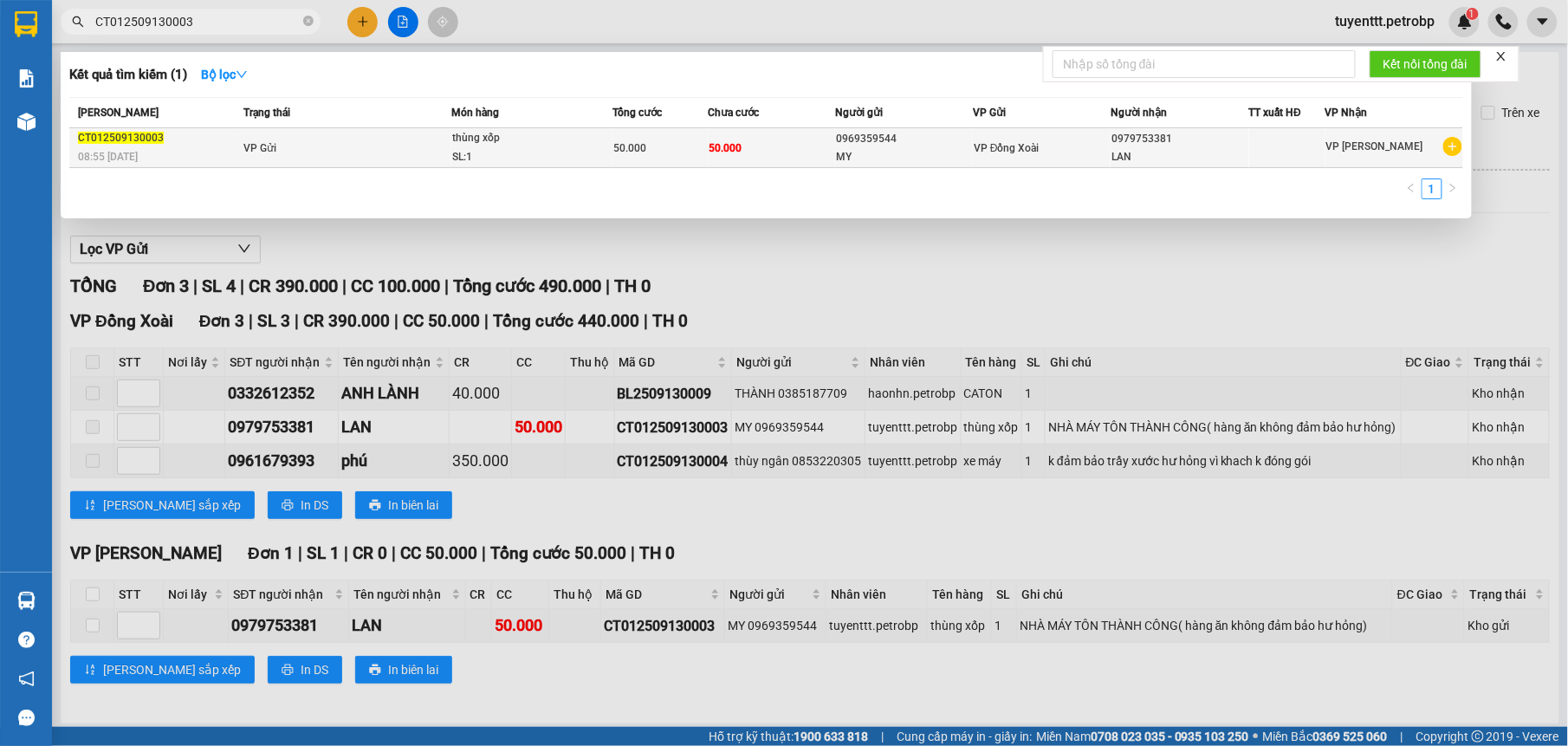
type input "CT012509130003"
click at [788, 133] on td "50.000" at bounding box center [772, 147] width 128 height 40
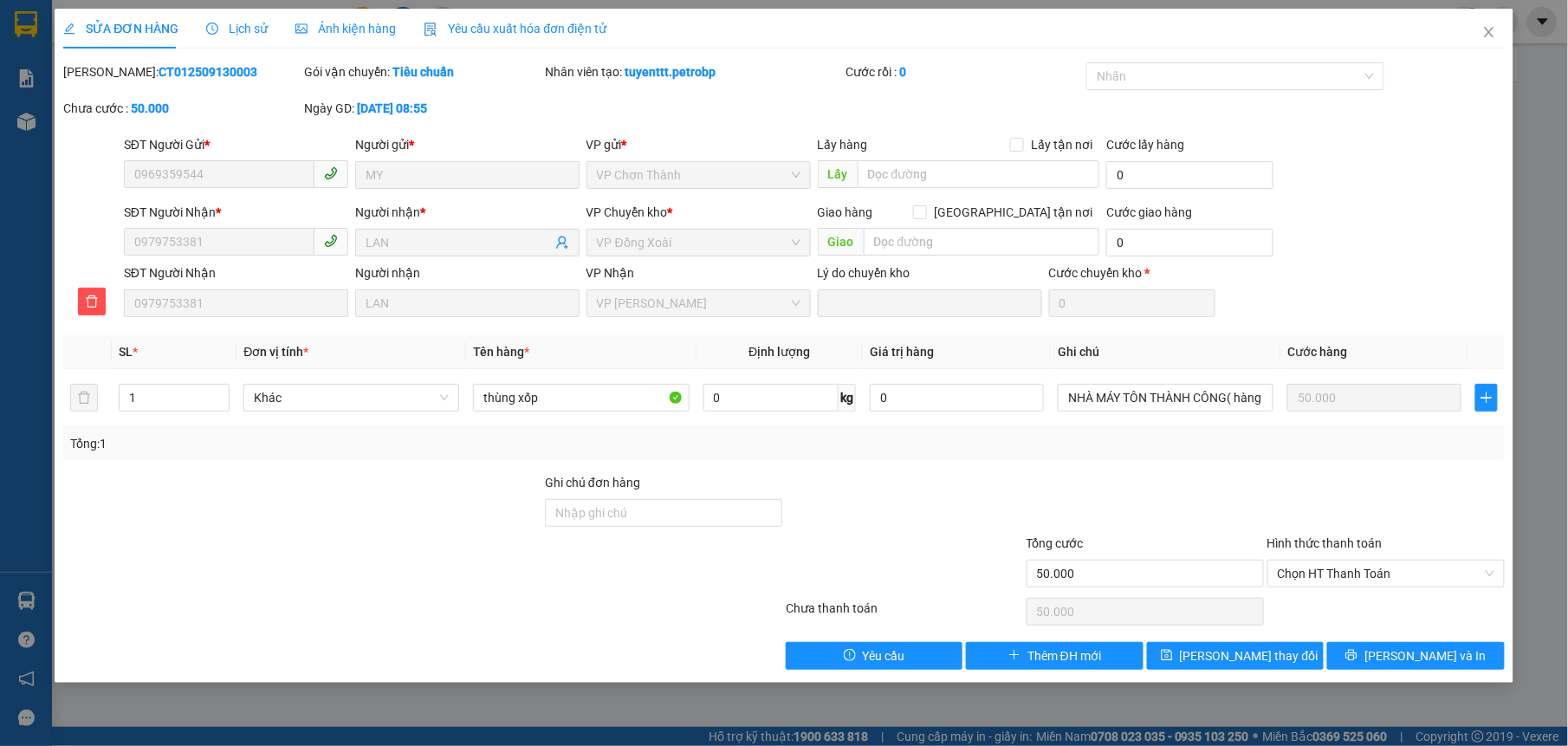
click at [255, 19] on div "Lịch sử" at bounding box center [236, 27] width 61 height 19
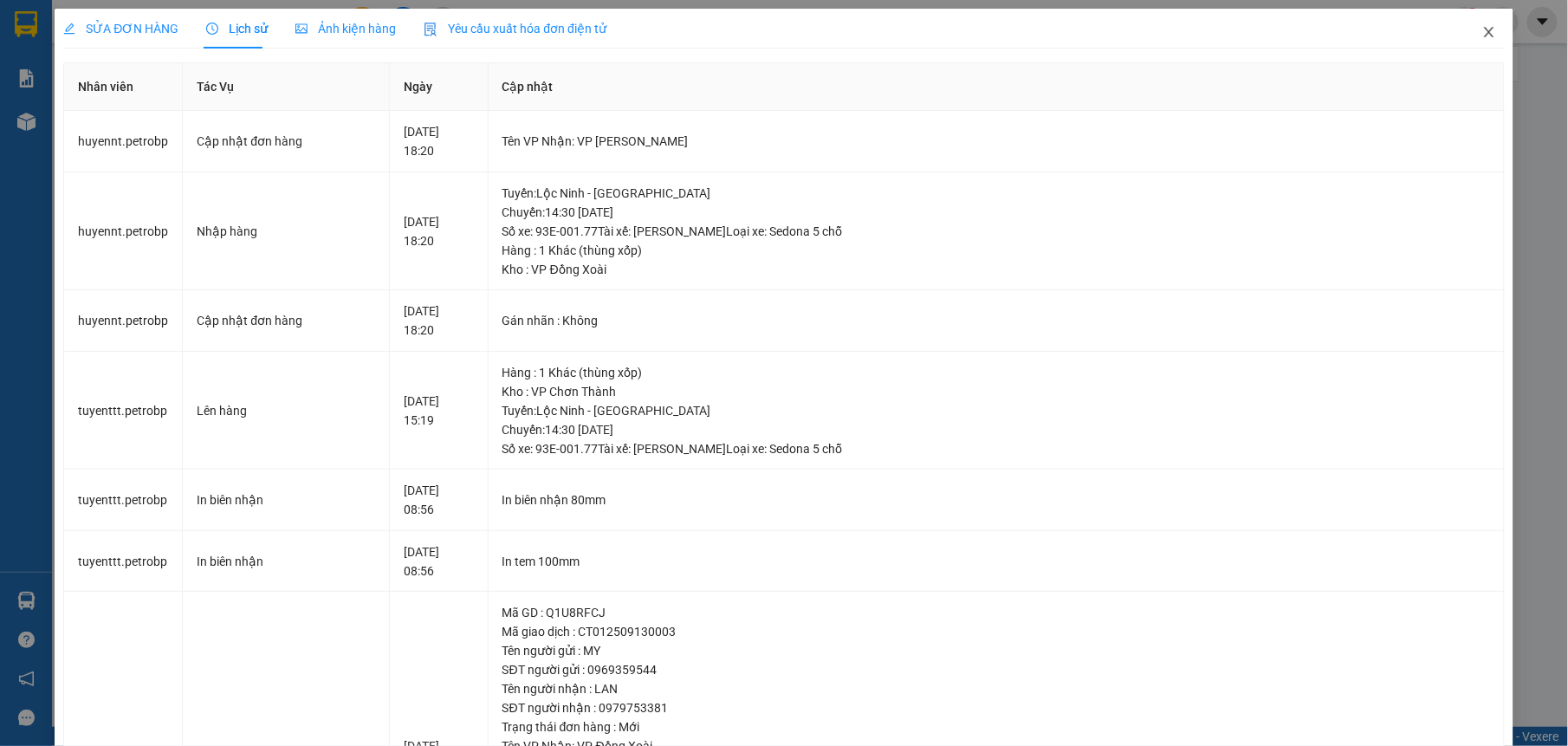
click at [1482, 28] on icon "close" at bounding box center [1489, 32] width 14 height 14
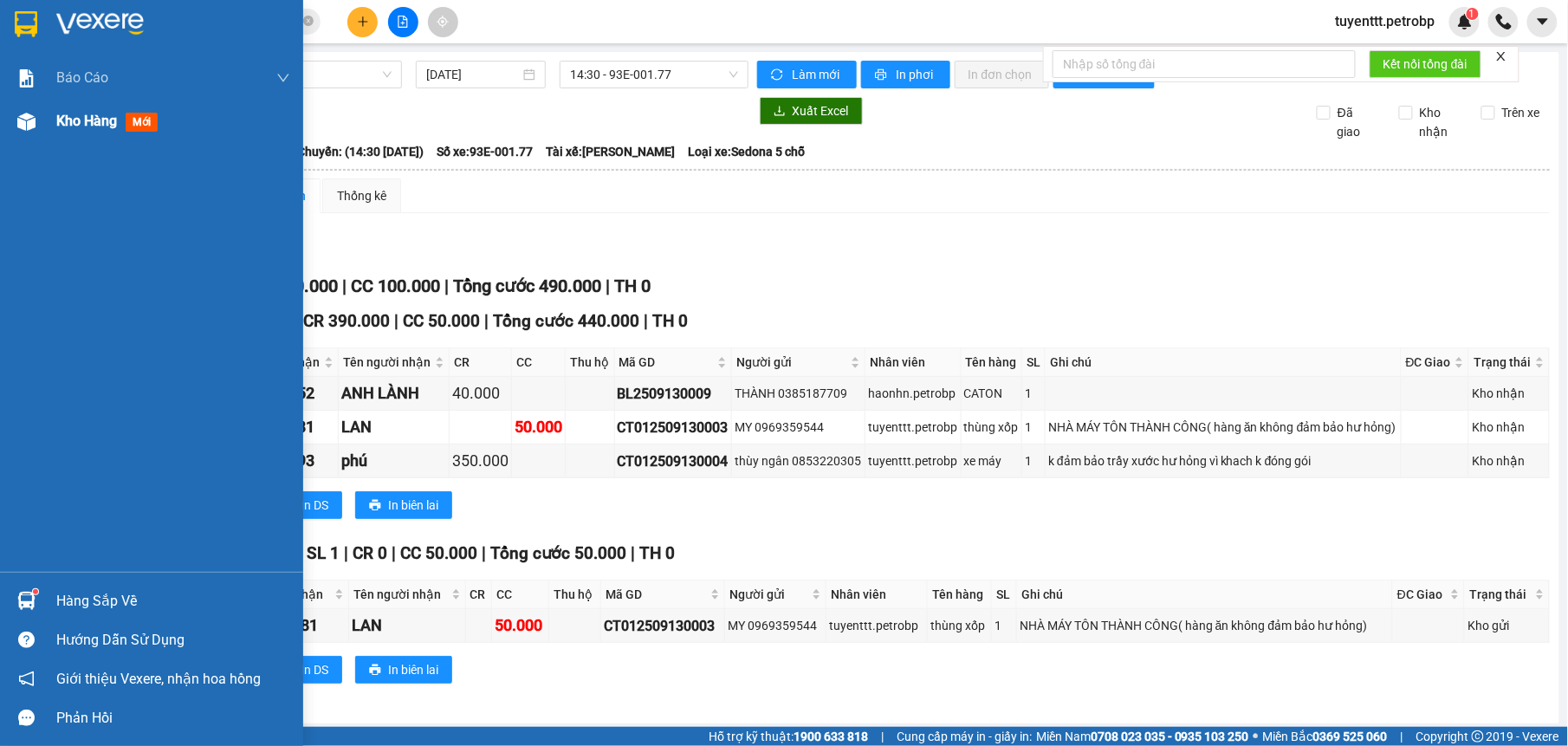
click at [36, 129] on div at bounding box center [27, 122] width 30 height 30
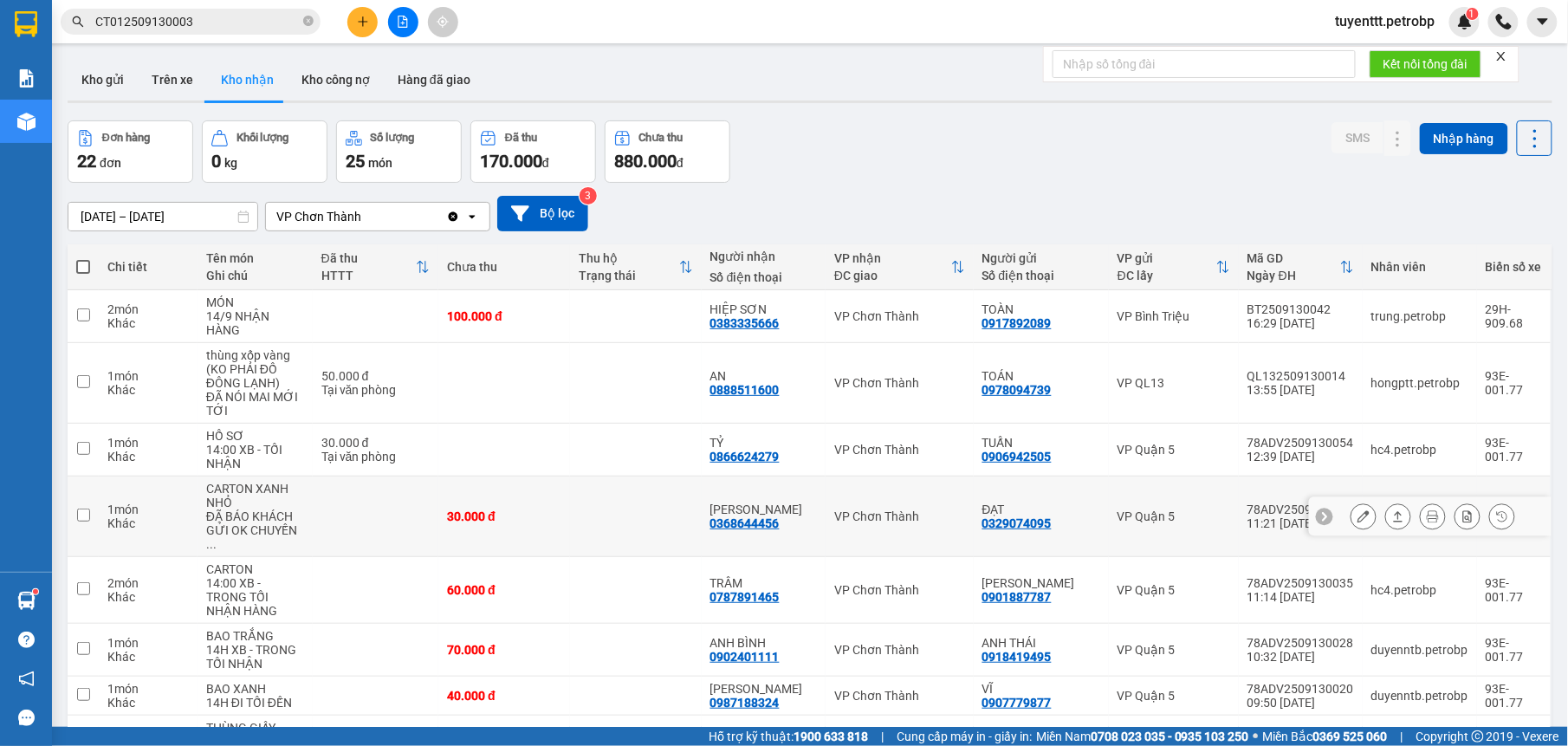
click at [688, 476] on td at bounding box center [635, 516] width 131 height 81
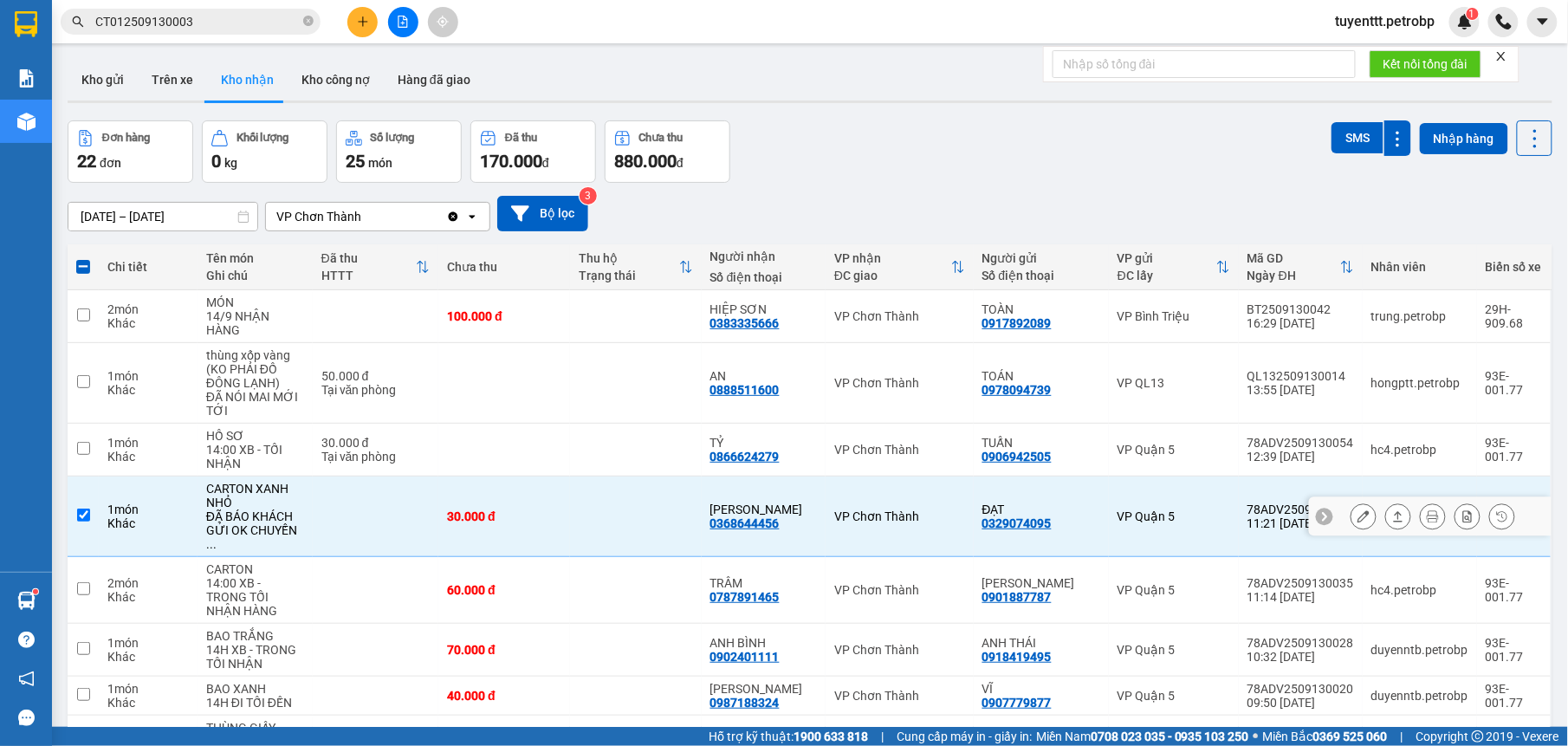
click at [1386, 501] on button at bounding box center [1398, 516] width 24 height 30
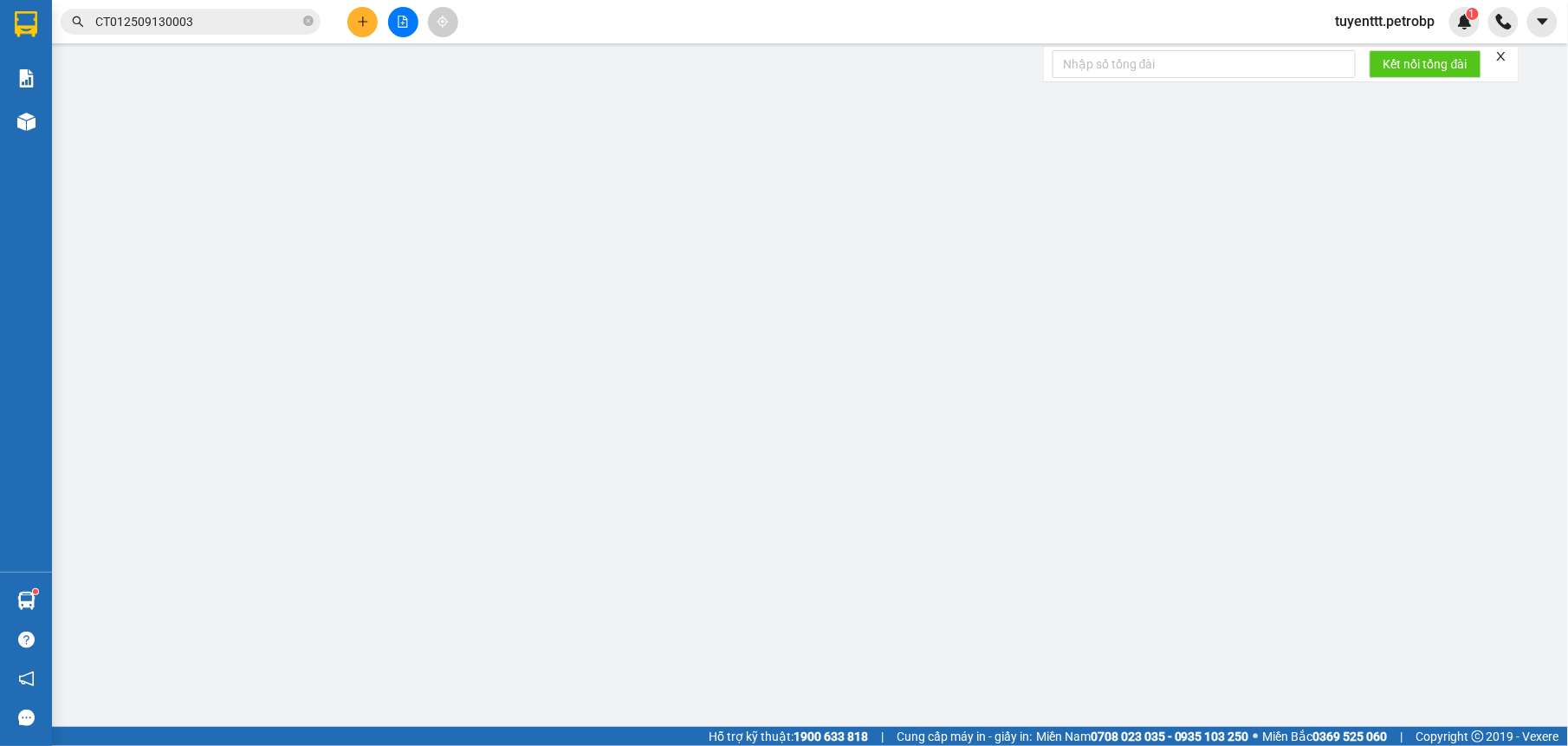
type input "0329074095"
type input "ĐẠT"
type input "0368644456"
type input "[PERSON_NAME]"
type input "30.000"
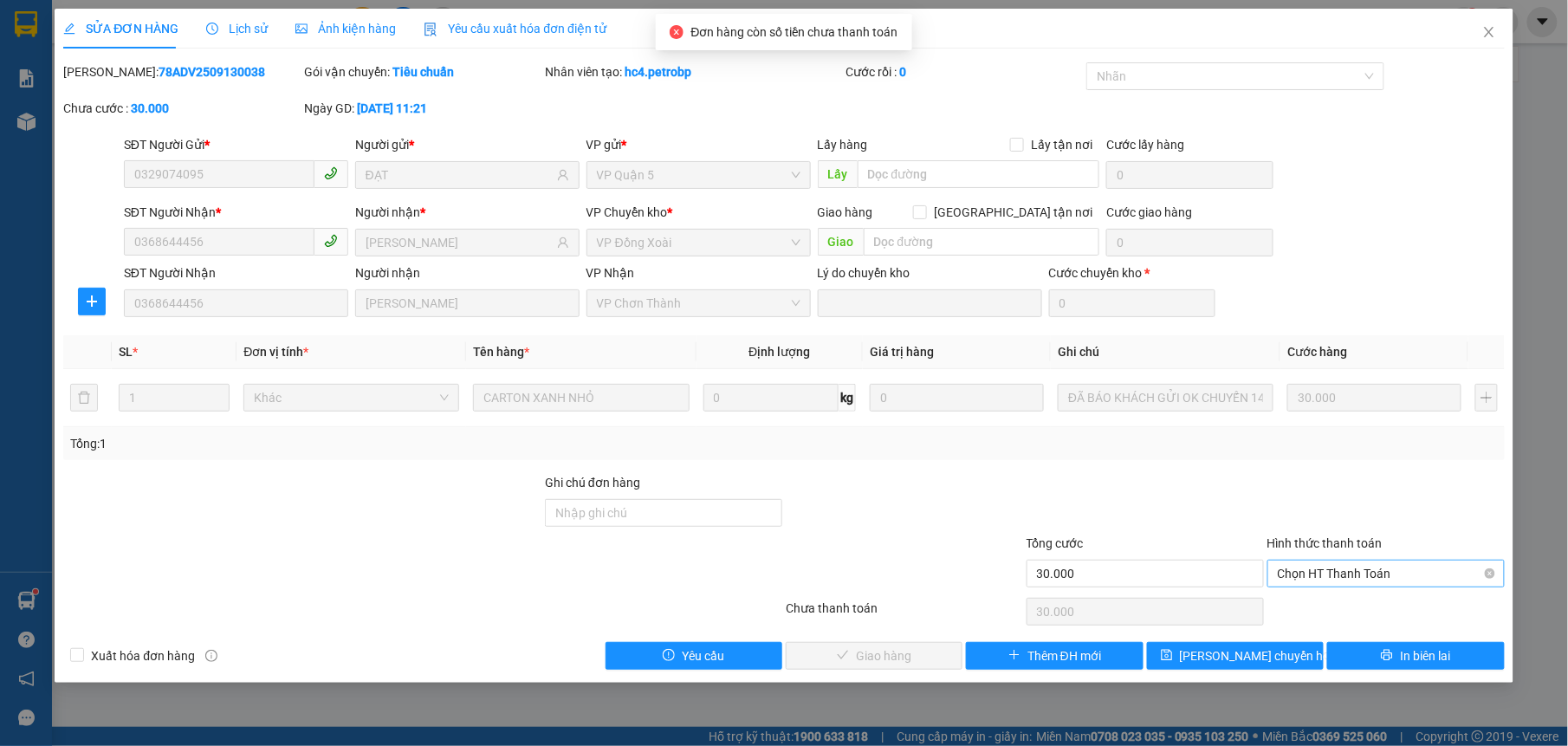
click at [1307, 566] on span "Chọn HT Thanh Toán" at bounding box center [1386, 573] width 217 height 26
click at [1297, 593] on div "Total Paid Fee 0 Total UnPaid Fee 30.000 Cash Collection Total Fee Mã ĐH: 78ADV…" at bounding box center [784, 365] width 1441 height 607
click at [1290, 600] on div "Chọn HT Thanh Toán" at bounding box center [1385, 611] width 240 height 35
click at [1307, 566] on span "Chọn HT Thanh Toán" at bounding box center [1386, 573] width 217 height 26
click at [1321, 635] on div "Total Paid Fee 0 Total UnPaid Fee 30.000 Cash Collection Total Fee Mã ĐH: 78ADV…" at bounding box center [784, 365] width 1441 height 607
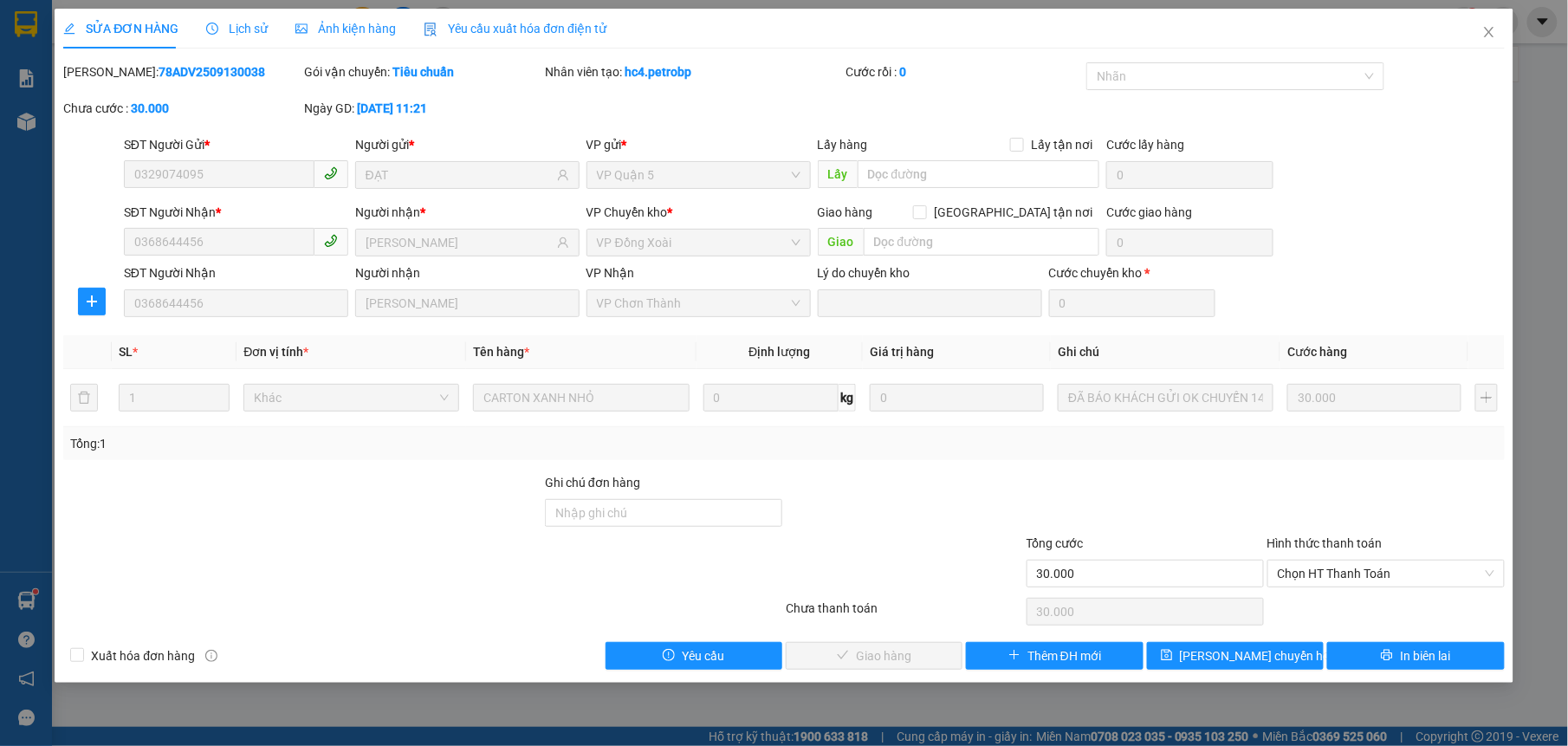
click at [1306, 601] on div "Chọn HT Thanh Toán" at bounding box center [1385, 611] width 240 height 35
click at [1313, 584] on span "Chọn HT Thanh Toán" at bounding box center [1386, 573] width 217 height 26
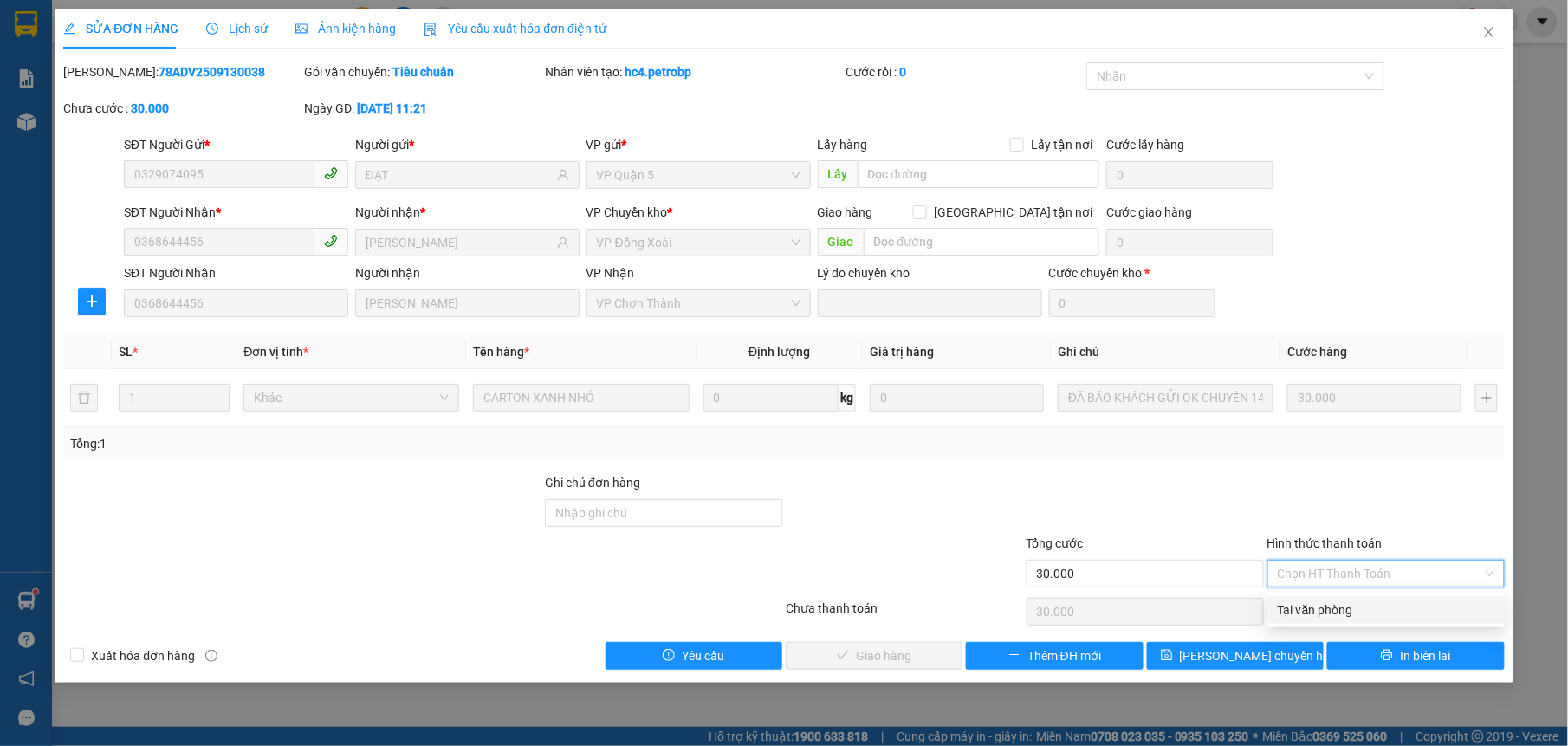
click at [1315, 609] on div "Tại văn phòng" at bounding box center [1386, 609] width 217 height 19
type input "0"
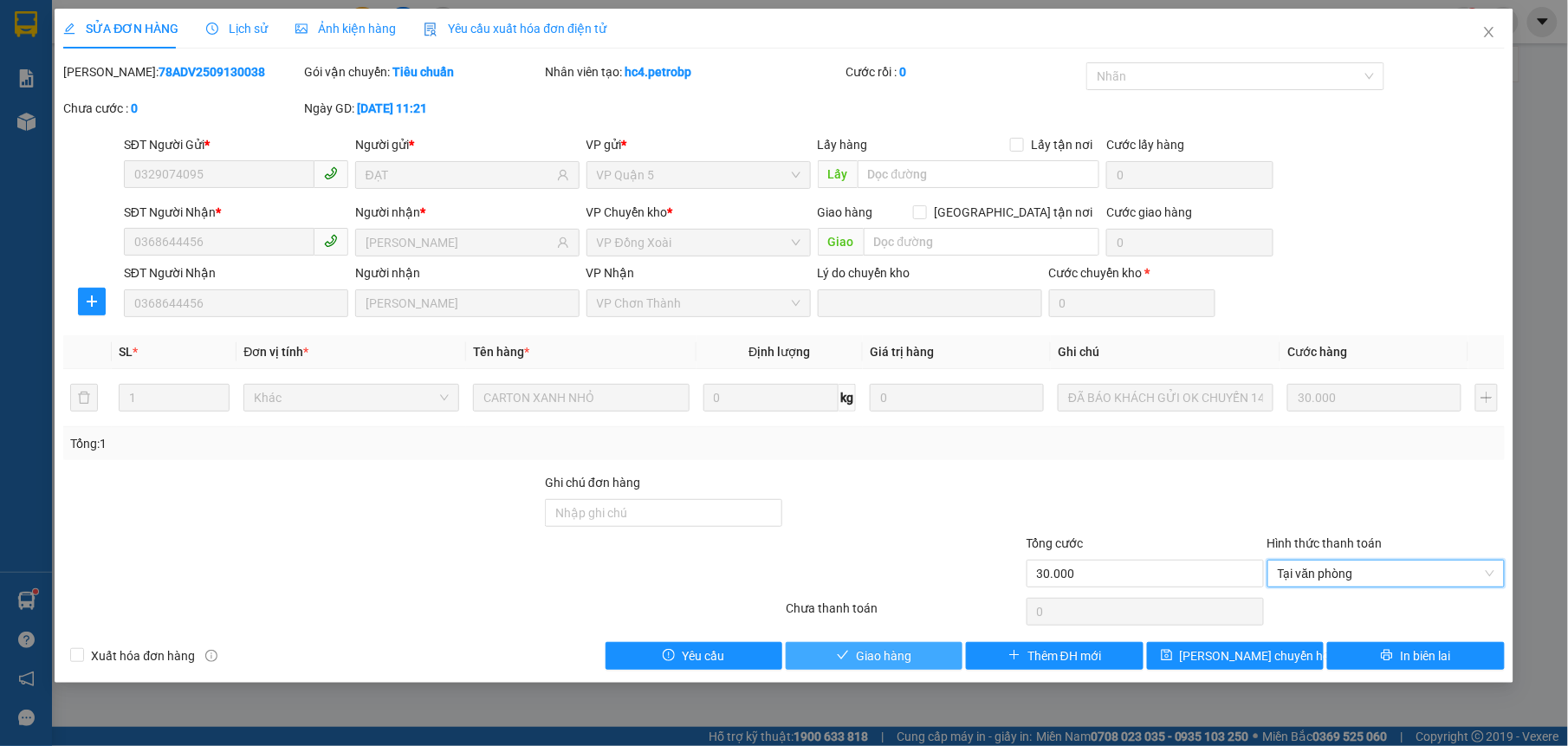
click at [905, 656] on span "Giao hàng" at bounding box center [884, 655] width 55 height 19
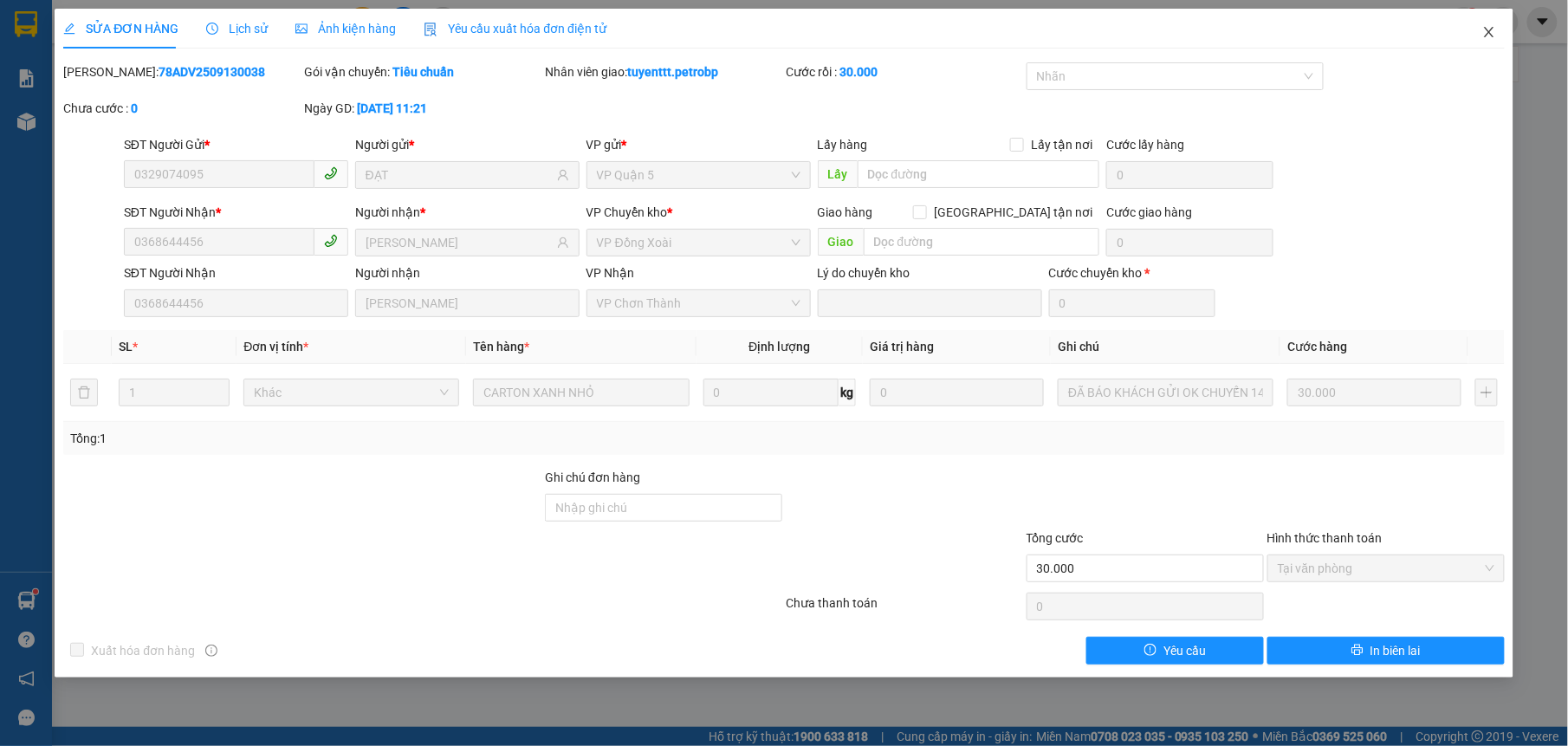
click at [1488, 35] on icon "close" at bounding box center [1488, 32] width 10 height 11
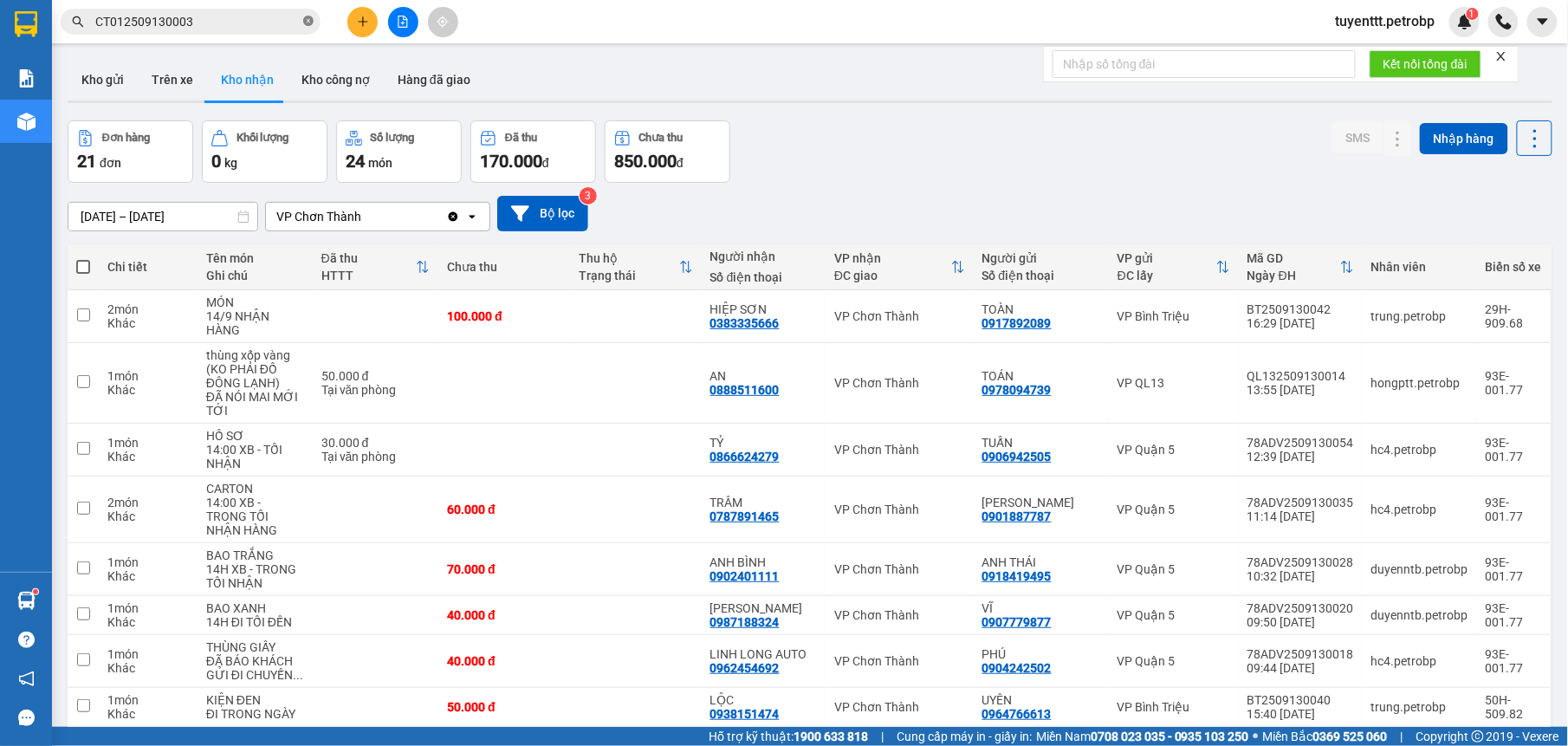
click at [311, 22] on icon "close-circle" at bounding box center [309, 21] width 11 height 11
click at [286, 22] on input "text" at bounding box center [197, 21] width 204 height 19
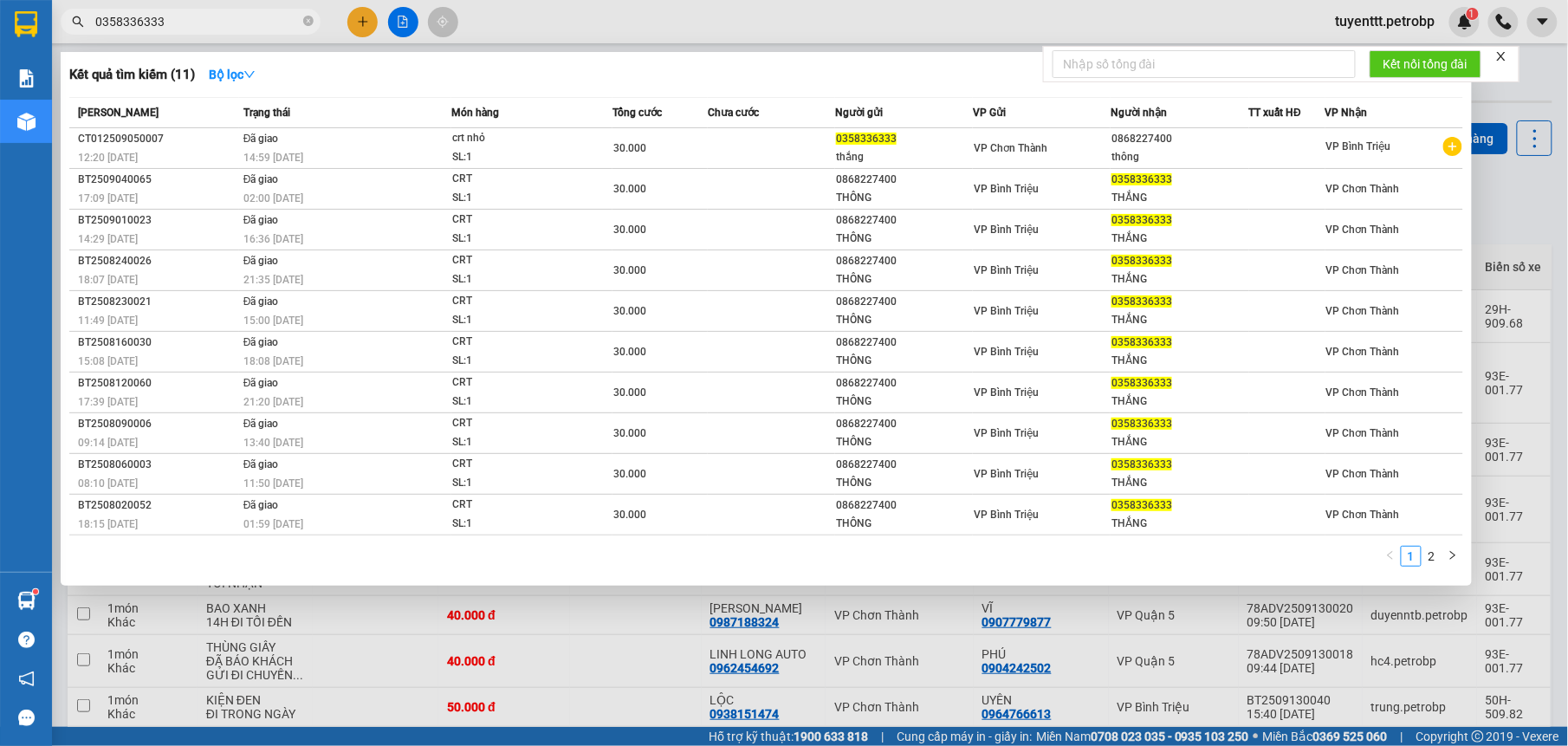
type input "0358336333"
click at [1518, 220] on div at bounding box center [784, 373] width 1568 height 746
click at [257, 18] on input "0358336333" at bounding box center [197, 21] width 204 height 19
click at [311, 15] on span at bounding box center [309, 22] width 11 height 17
